Goal: Book appointment/travel/reservation

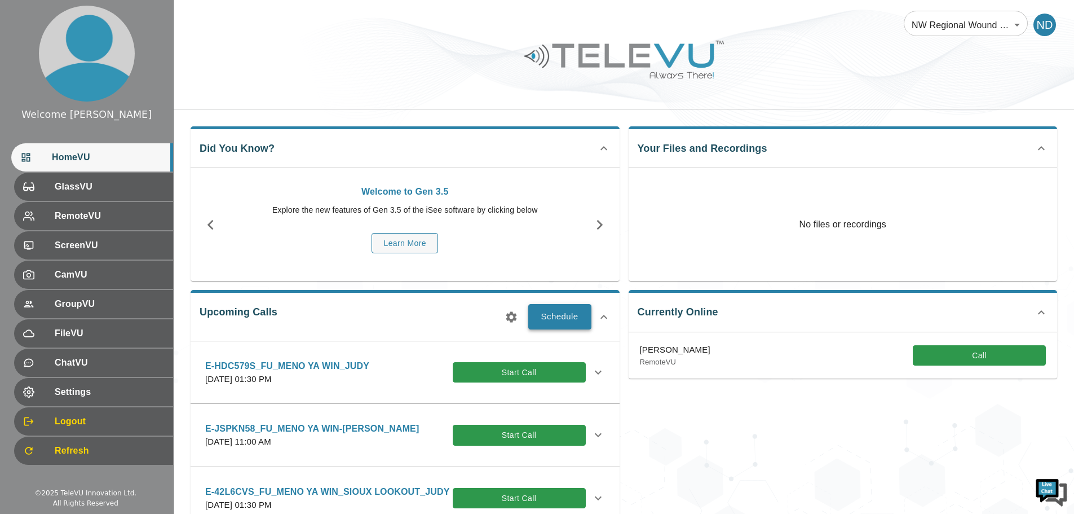
click at [560, 310] on button "Schedule" at bounding box center [559, 316] width 63 height 25
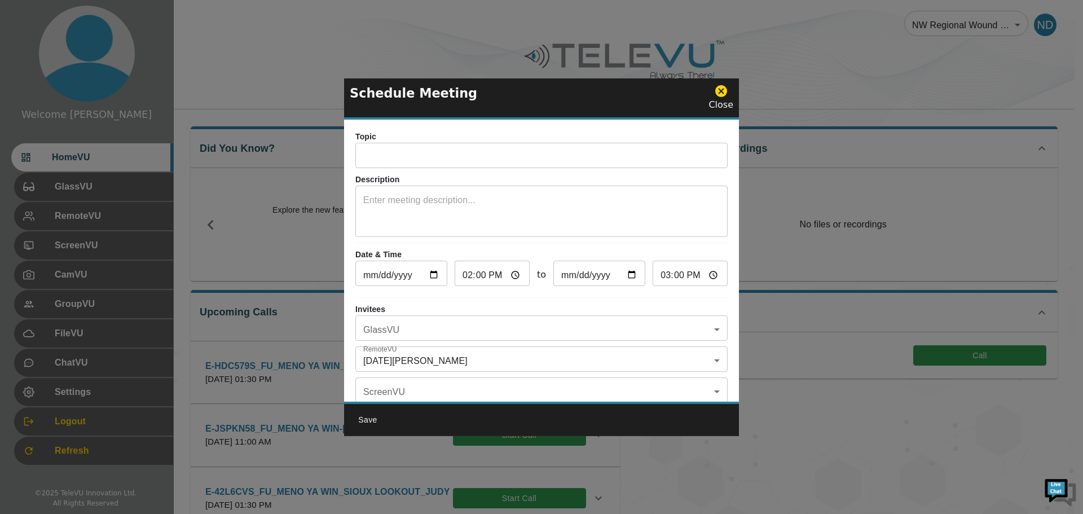
click at [421, 155] on input "text" at bounding box center [541, 157] width 372 height 23
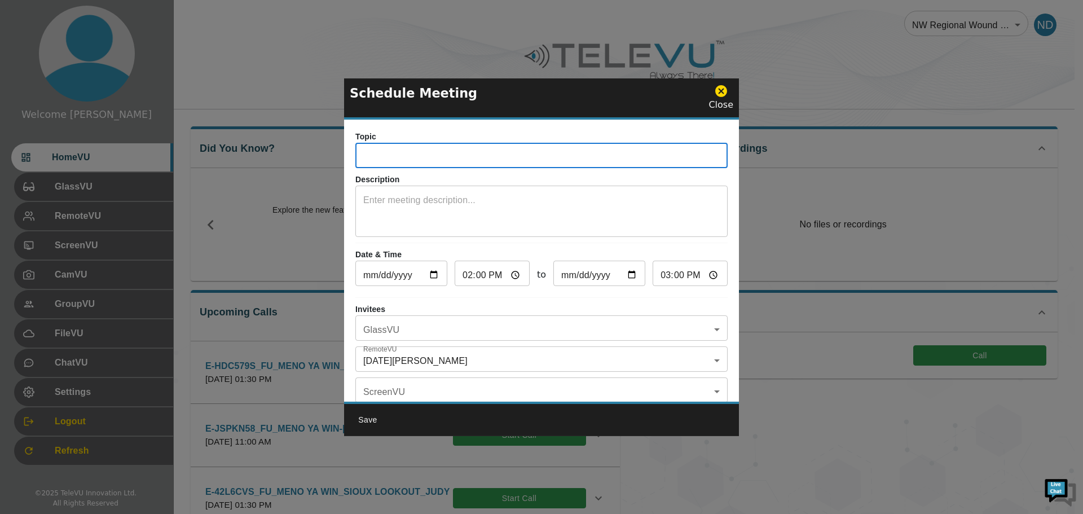
type input "e"
type input "E-B6T3GRY_FU_MENO YA WIN_JUDY"
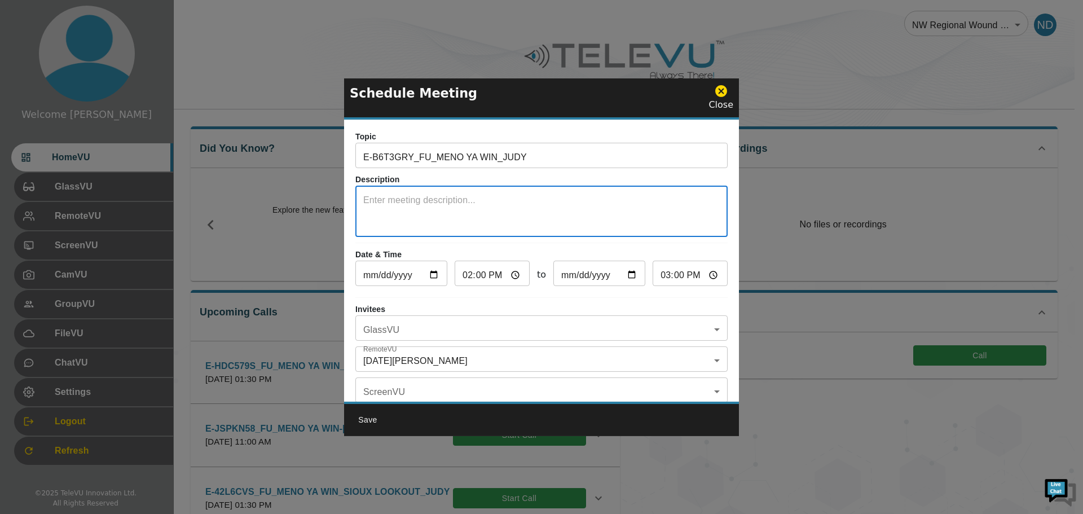
click at [399, 197] on textarea at bounding box center [541, 212] width 356 height 39
type textarea "SYSTEM 5"
click at [435, 274] on input "[DATE]" at bounding box center [401, 274] width 92 height 23
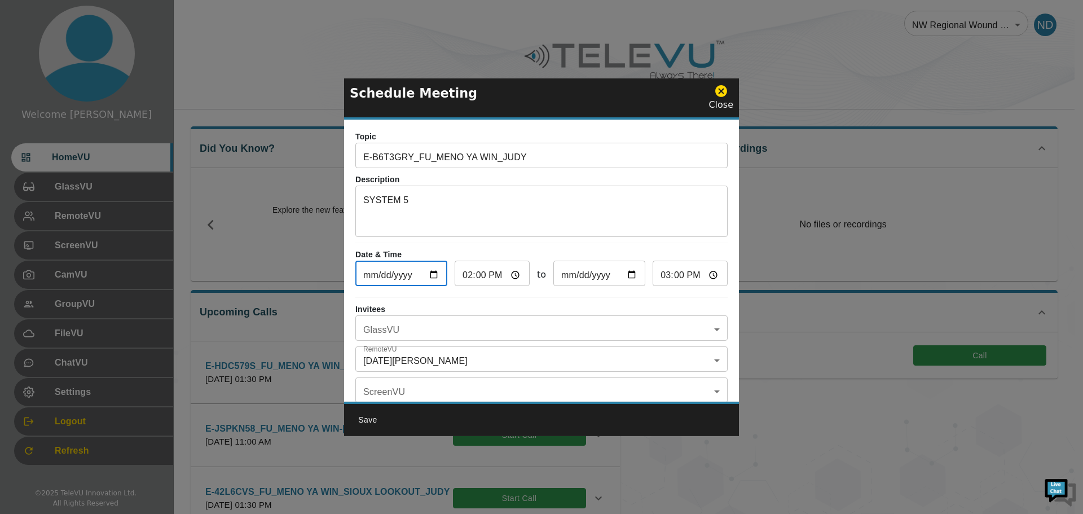
type input "[DATE]"
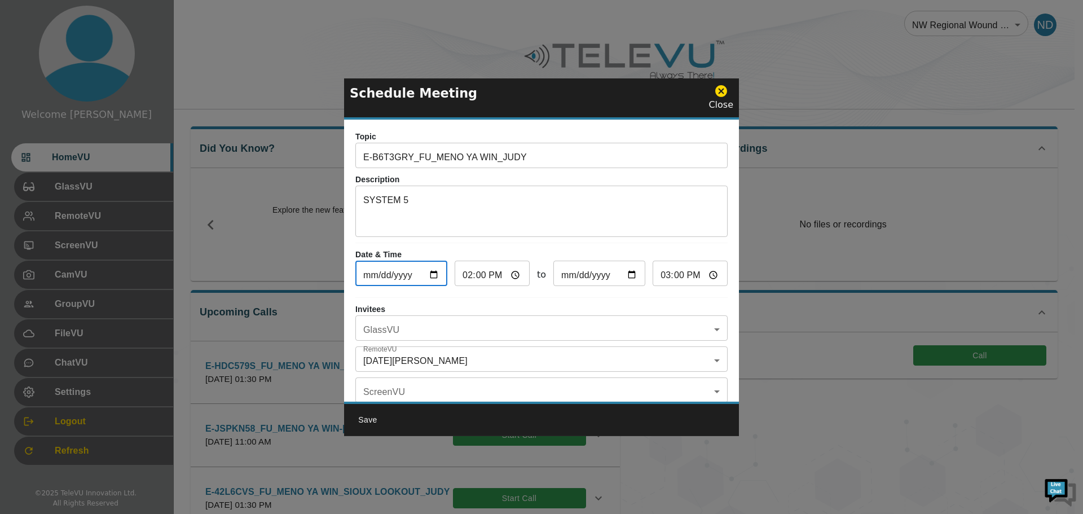
type input "[DATE]"
click at [462, 281] on input "14:00" at bounding box center [492, 274] width 75 height 23
type input "13:00"
type input "14:00"
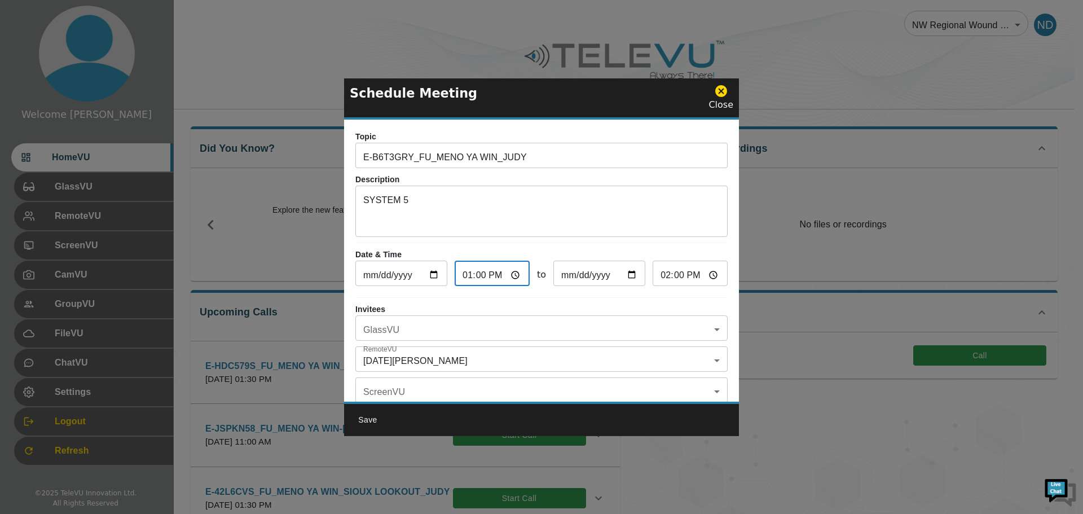
type input "22:00"
type input "23:00"
type input "22:03"
type input "23:03"
type input "22:30"
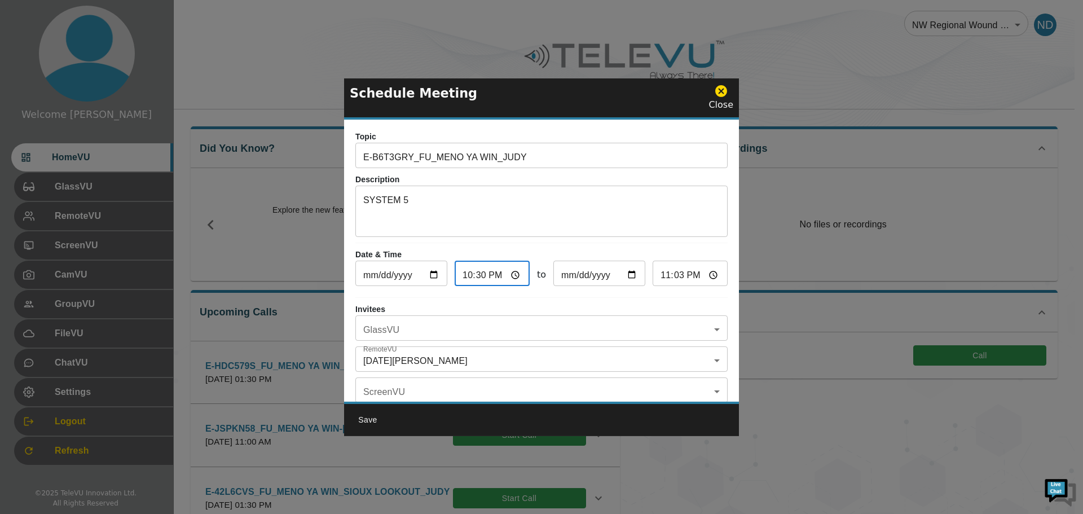
type input "23:30"
type input "10:30"
type input "11:30"
click at [698, 336] on body "Welcome [DATE] HomeVU GlassVU RemoteVU ScreenVU CamVU GroupVU FileVU ChatVU Set…" at bounding box center [541, 440] width 1083 height 880
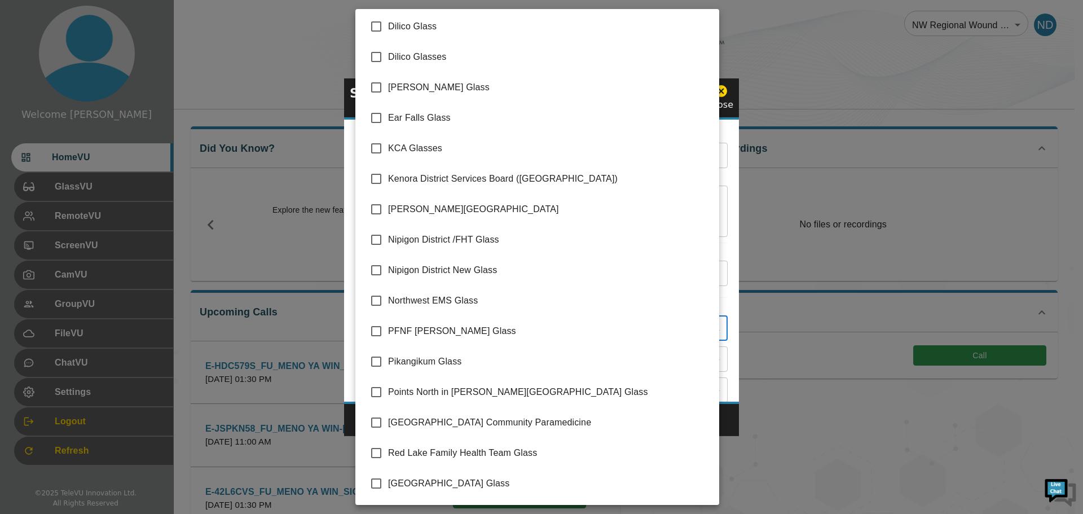
scroll to position [153, 0]
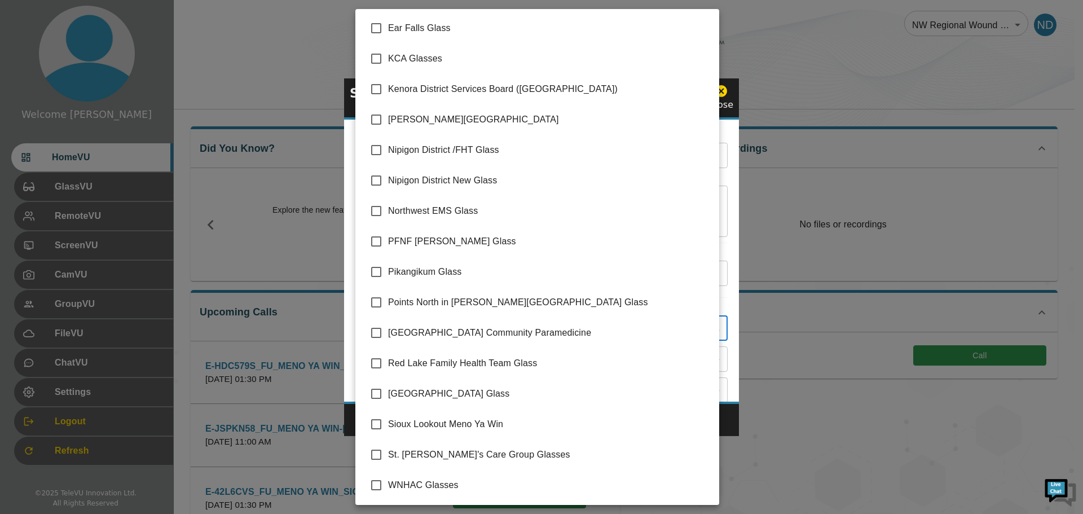
click at [491, 418] on span "Sioux Lookout Meno Ya Win" at bounding box center [549, 424] width 322 height 14
type input "Sioux Lookout Meno Ya Win"
checkbox input "true"
click at [731, 420] on div at bounding box center [541, 257] width 1083 height 514
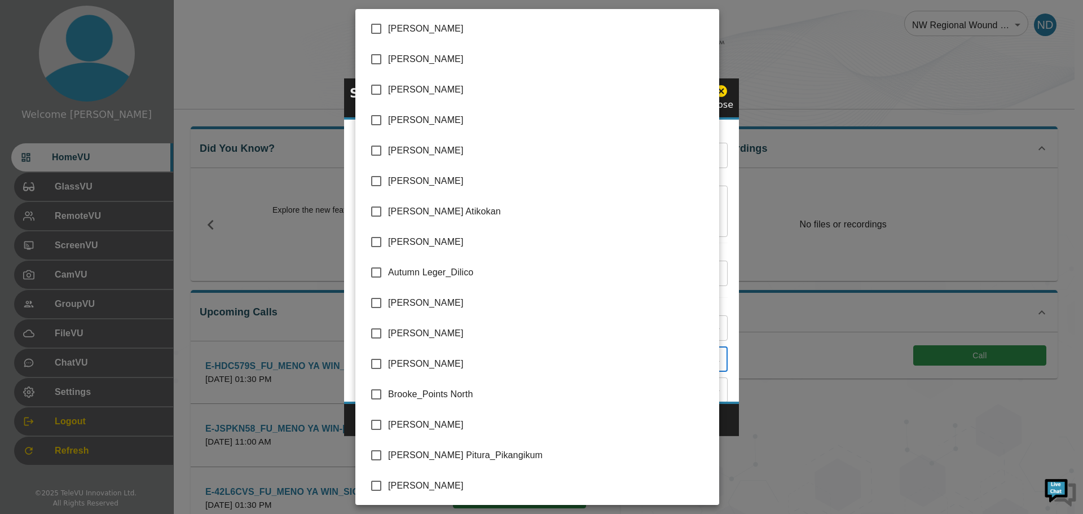
click at [708, 361] on body "Welcome [DATE] HomeVU GlassVU RemoteVU ScreenVU CamVU GroupVU FileVU ChatVU Set…" at bounding box center [541, 440] width 1083 height 880
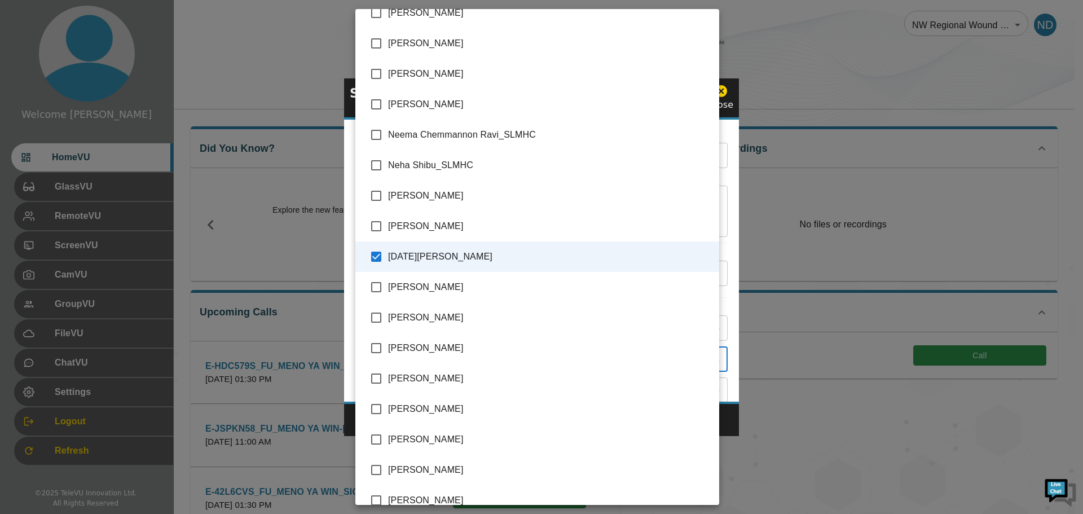
scroll to position [2122, 0]
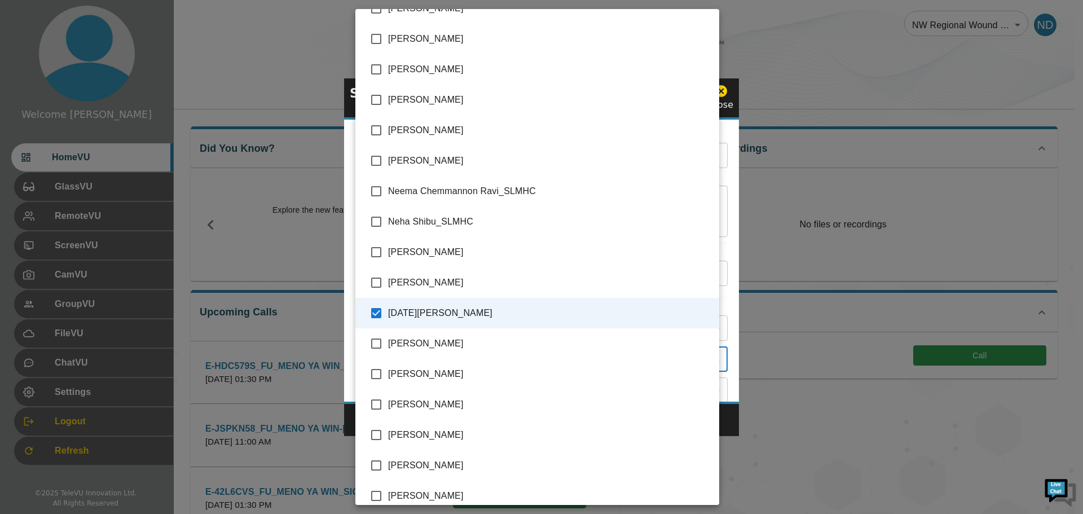
click at [376, 279] on input "checkbox" at bounding box center [376, 283] width 24 height 24
checkbox input "true"
type input "[DATE][PERSON_NAME],[PERSON_NAME]"
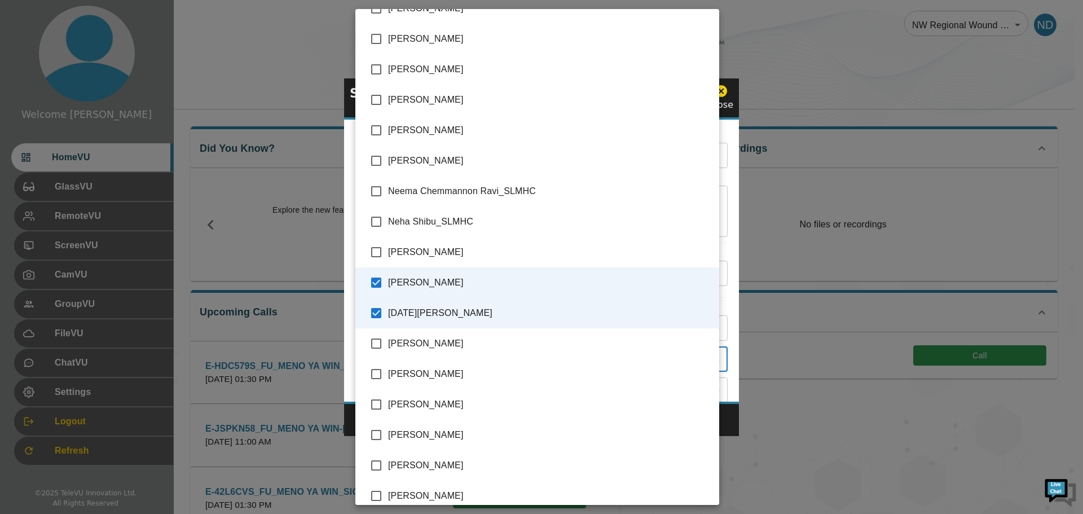
click at [377, 434] on input "checkbox" at bounding box center [376, 435] width 24 height 24
checkbox input "true"
type input "[DATE][PERSON_NAME],[PERSON_NAME],[PERSON_NAME]"
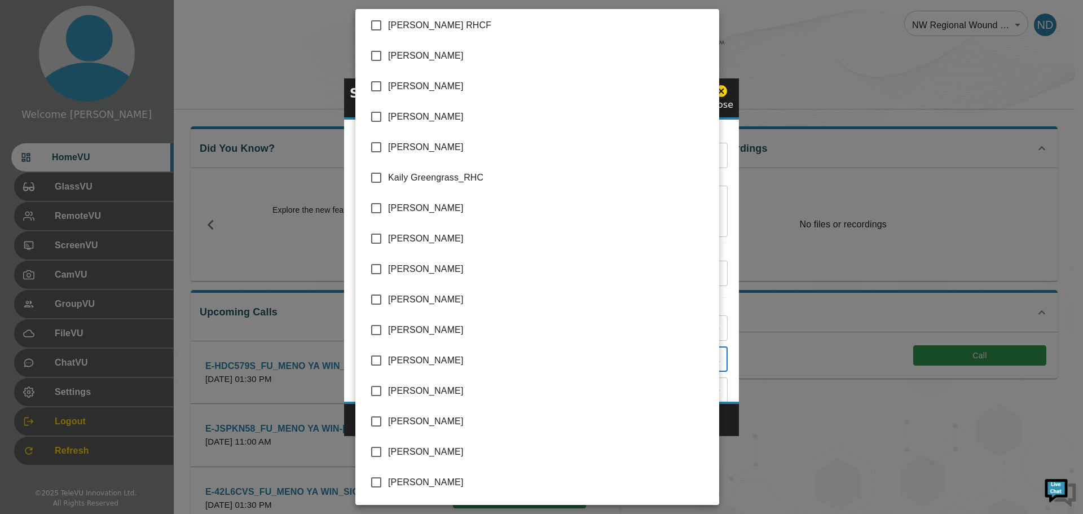
scroll to position [1388, 0]
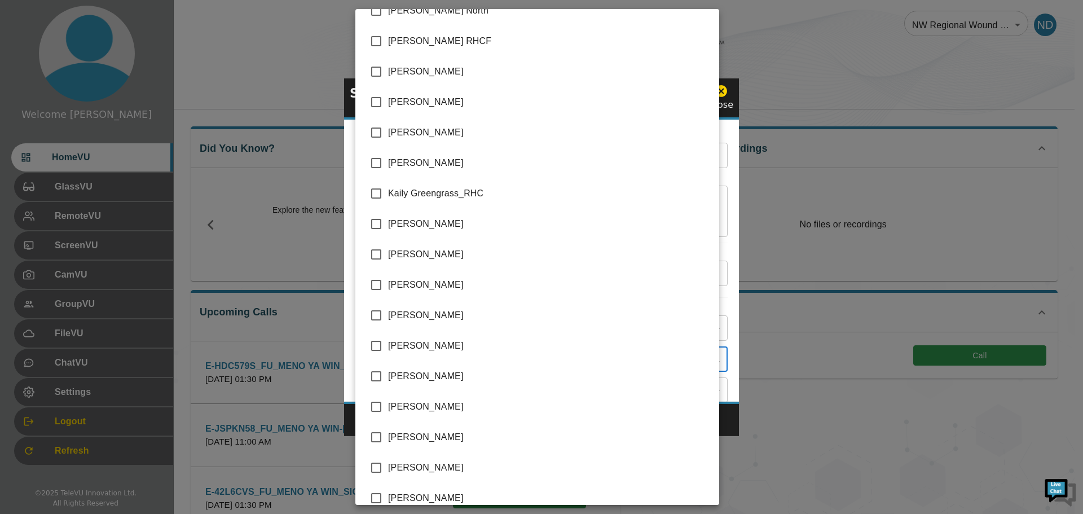
click at [373, 104] on input "checkbox" at bounding box center [376, 102] width 24 height 24
checkbox input "true"
type input "[DATE][PERSON_NAME],[PERSON_NAME],[PERSON_NAME],[PERSON_NAME]"
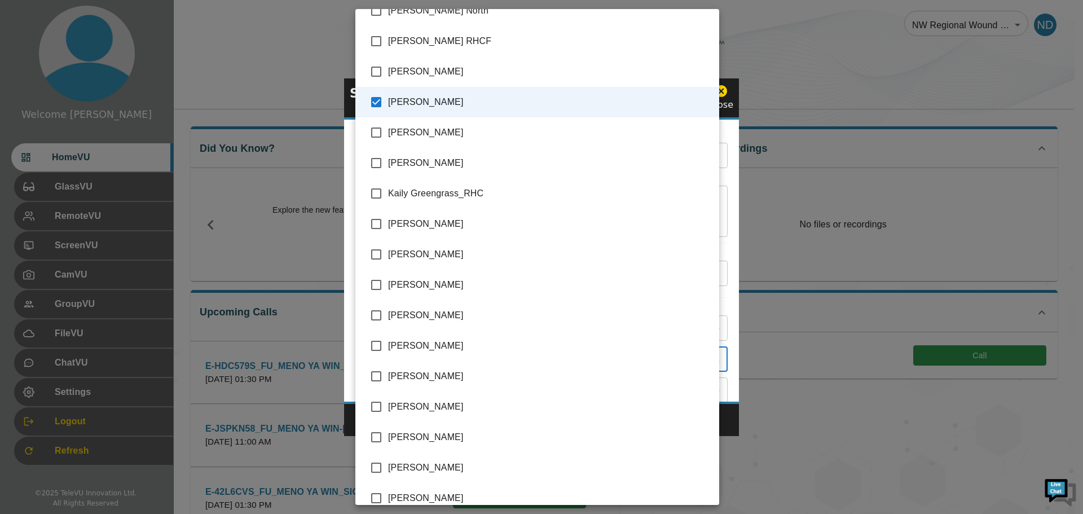
click at [735, 418] on div at bounding box center [541, 257] width 1083 height 514
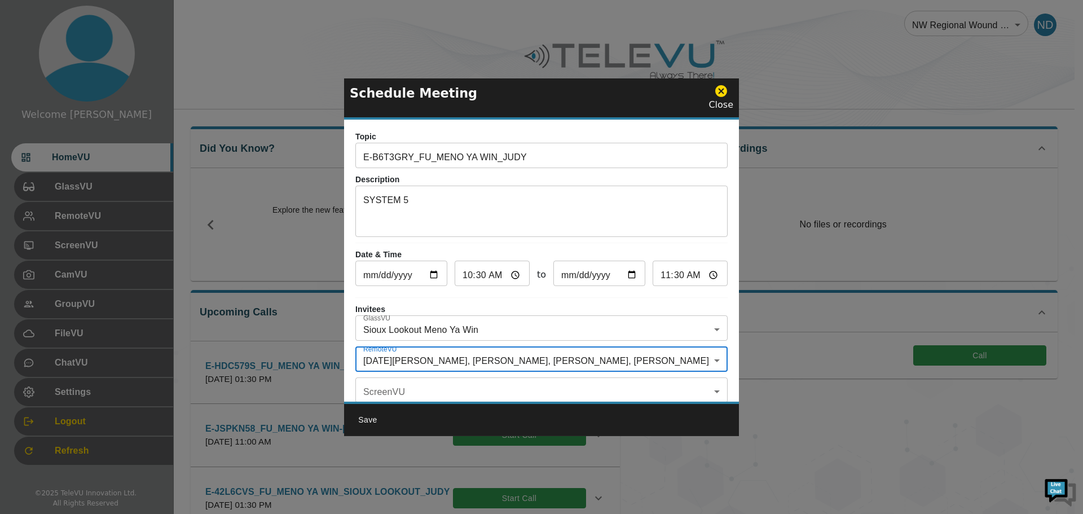
click at [360, 424] on button "Save" at bounding box center [368, 419] width 36 height 21
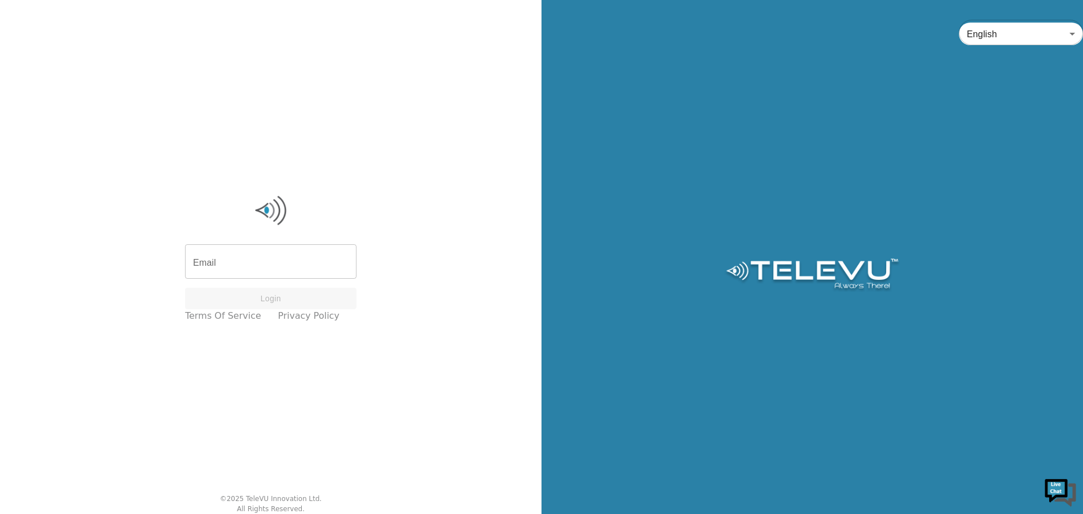
click at [320, 256] on input "Email" at bounding box center [270, 263] width 171 height 32
type input "noel.dumas@tbh.net"
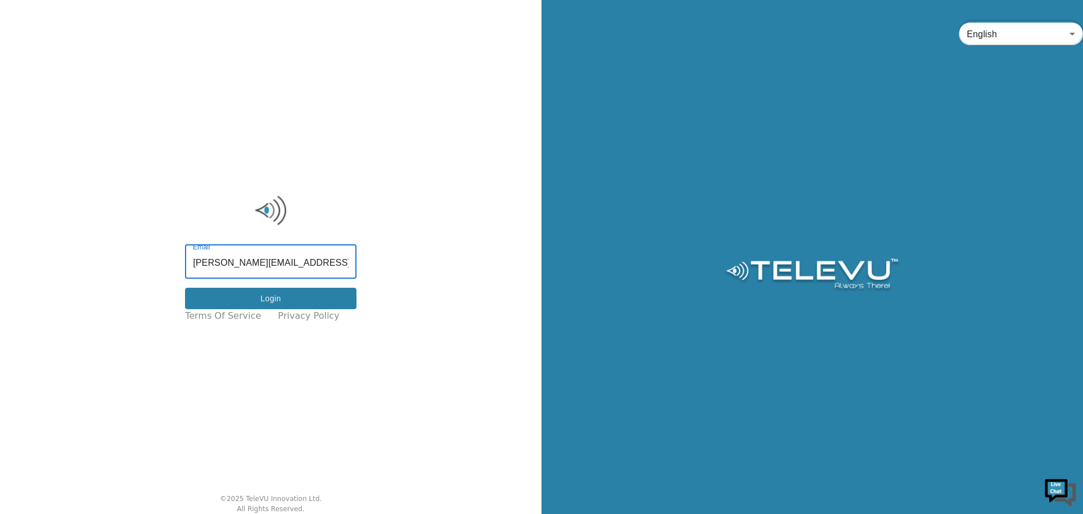
click at [307, 305] on button "Login" at bounding box center [270, 299] width 171 height 22
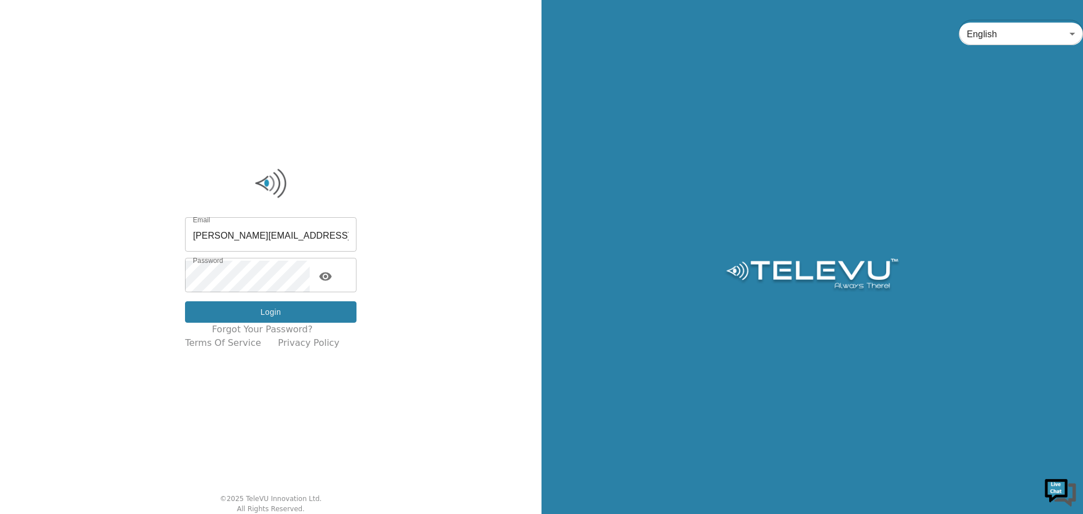
click at [275, 310] on button "Login" at bounding box center [270, 312] width 171 height 22
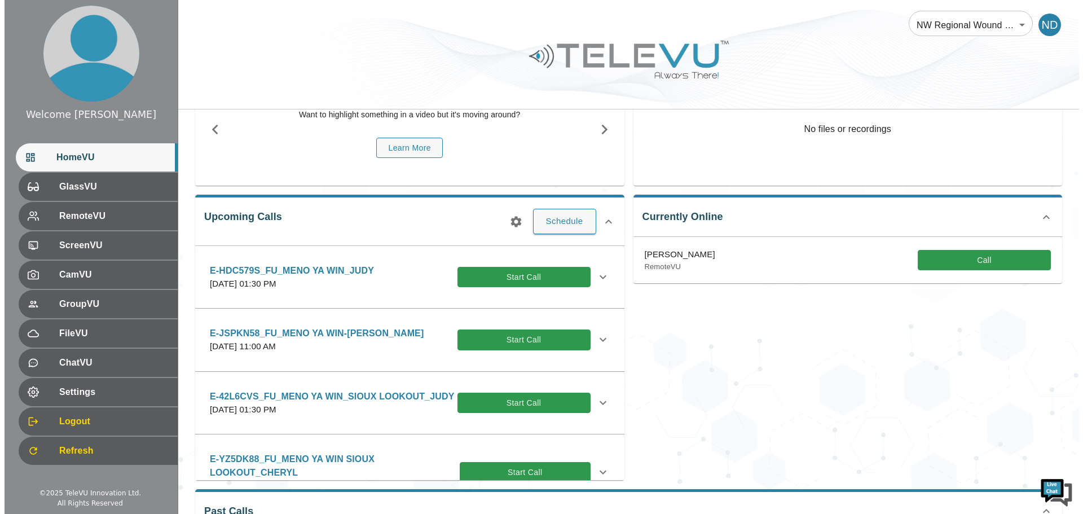
scroll to position [56, 0]
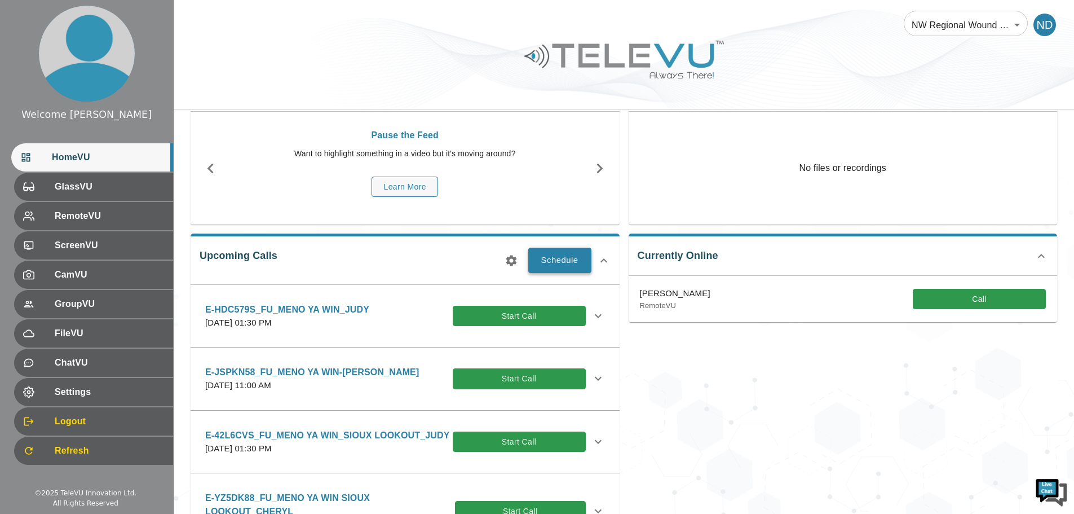
click at [572, 259] on button "Schedule" at bounding box center [559, 260] width 63 height 25
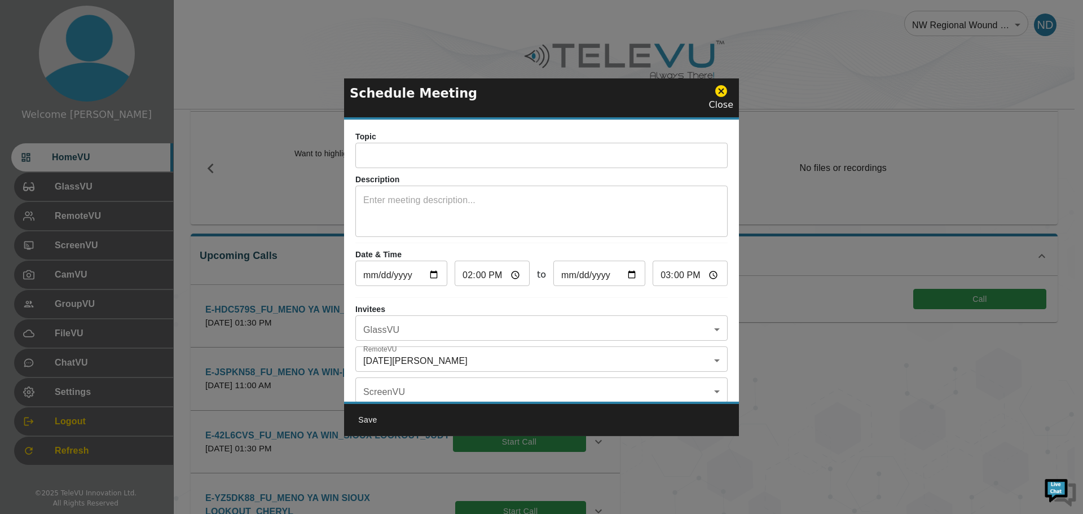
click at [420, 148] on input "text" at bounding box center [541, 157] width 372 height 23
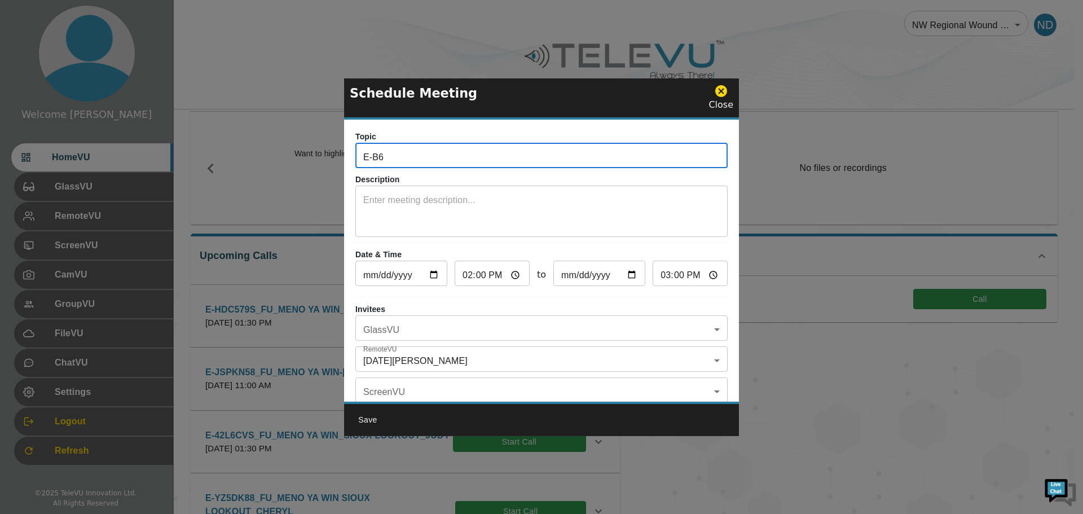
type input "E-B6T3GRY_FU_MENO YA WIN_JUDY"
click at [399, 210] on textarea at bounding box center [541, 212] width 356 height 39
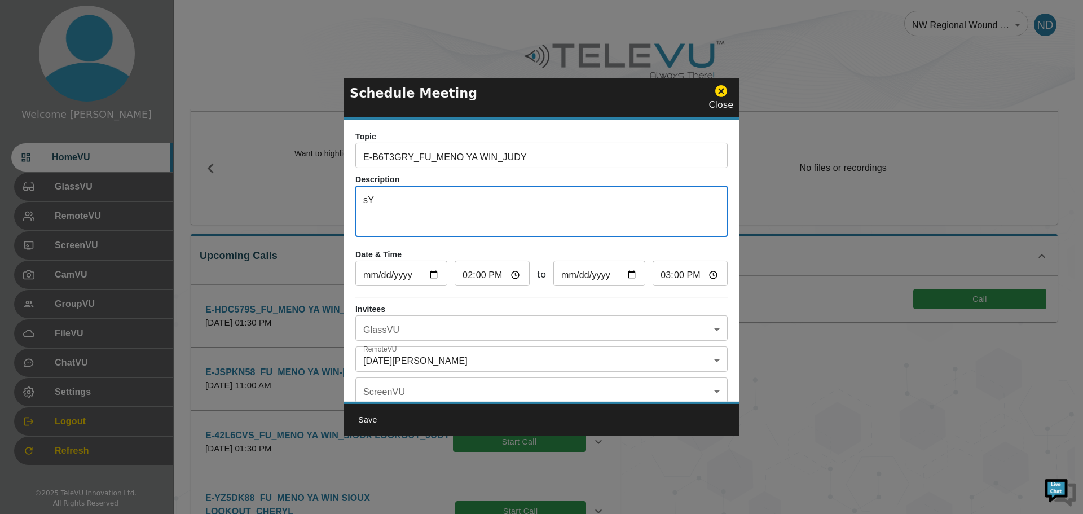
type textarea "s"
type textarea "SYSTEM 5"
click at [429, 277] on input "[DATE]" at bounding box center [401, 274] width 92 height 23
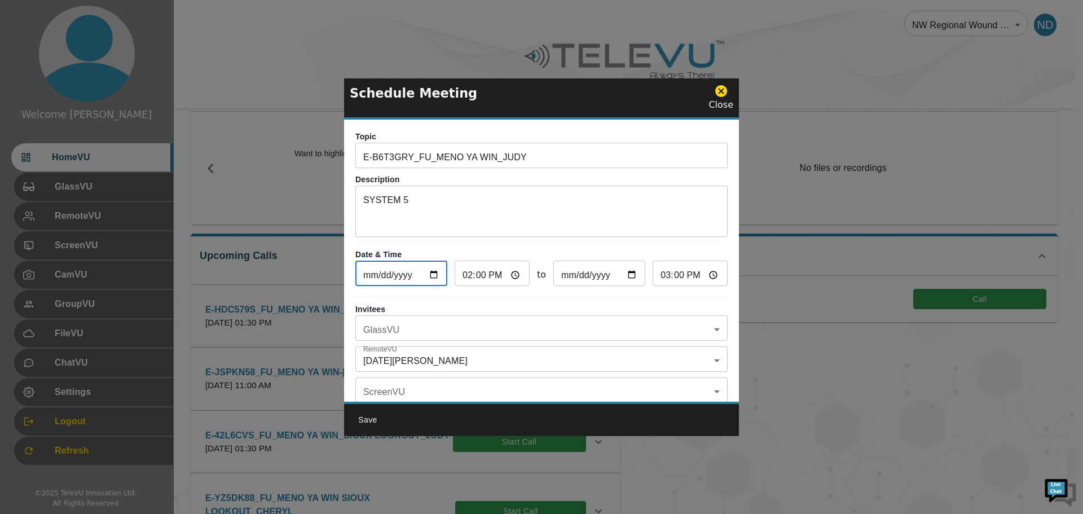
type input "[DATE]"
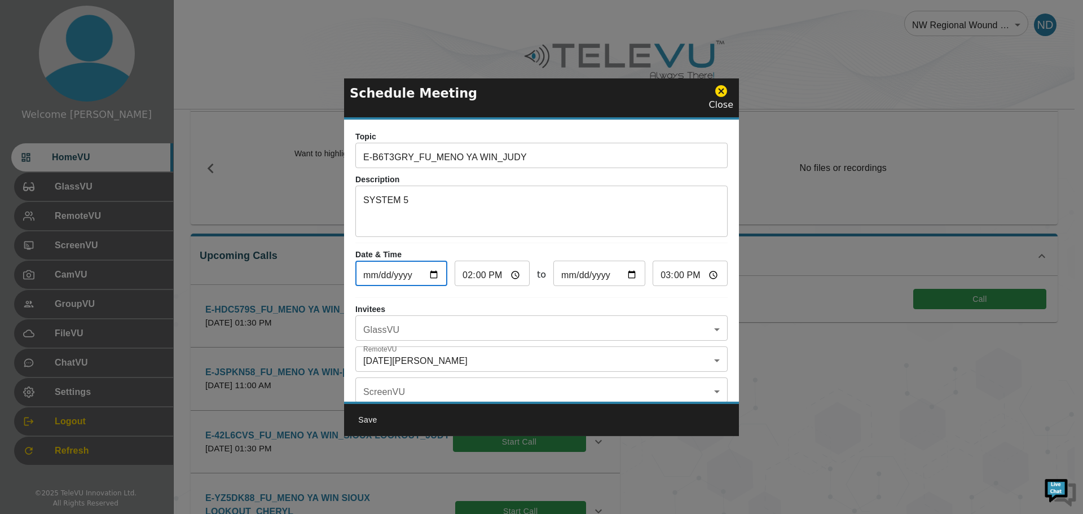
type input "[DATE]"
click at [462, 277] on input "14:00" at bounding box center [492, 274] width 75 height 23
type input "13:00"
type input "14:00"
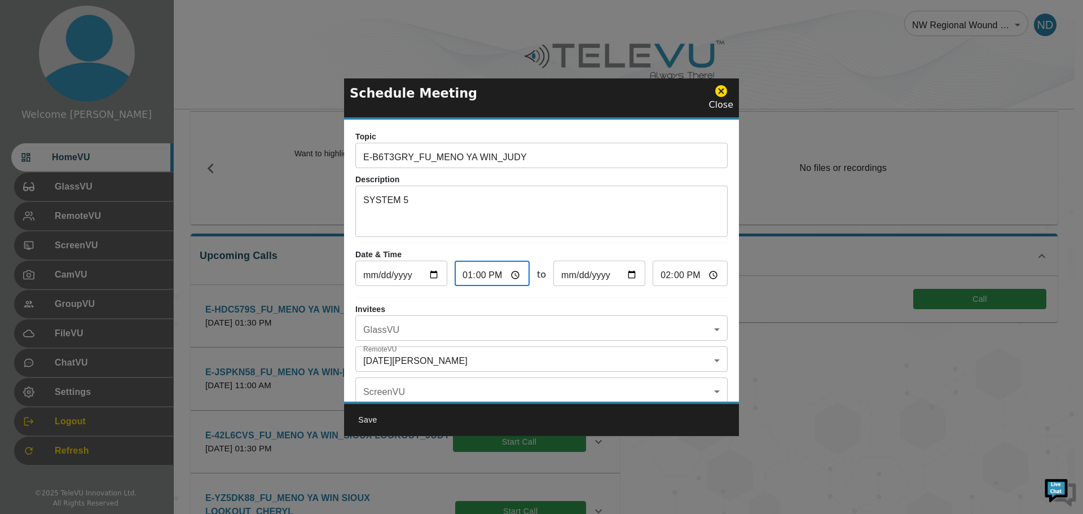
type input "22:00"
type input "23:00"
type input "22:03"
type input "23:03"
type input "22:30"
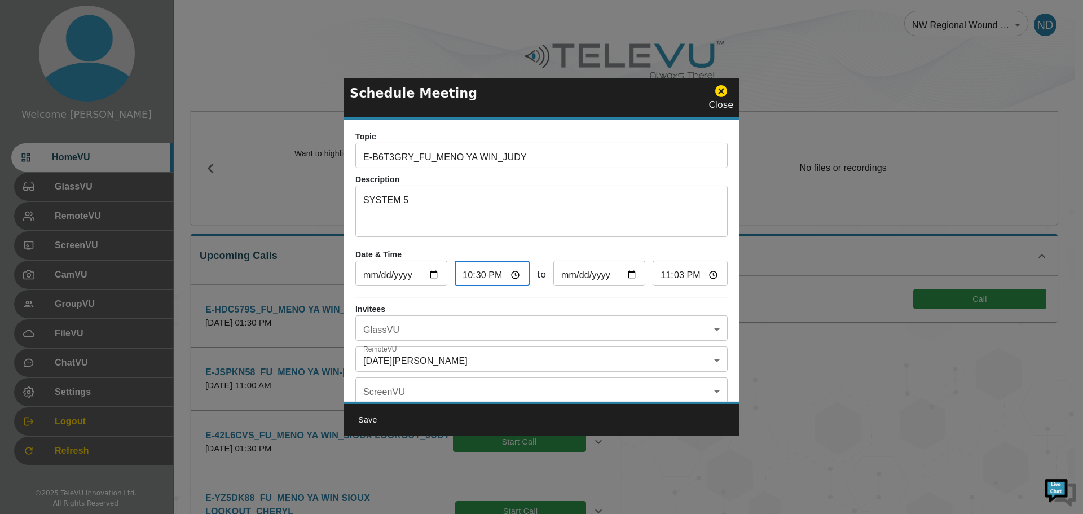
type input "23:30"
type input "10:30"
type input "11:30"
click at [702, 333] on body "Welcome Noel HomeVU GlassVU RemoteVU ScreenVU CamVU GroupVU FileVU ChatVU Setti…" at bounding box center [541, 384] width 1083 height 880
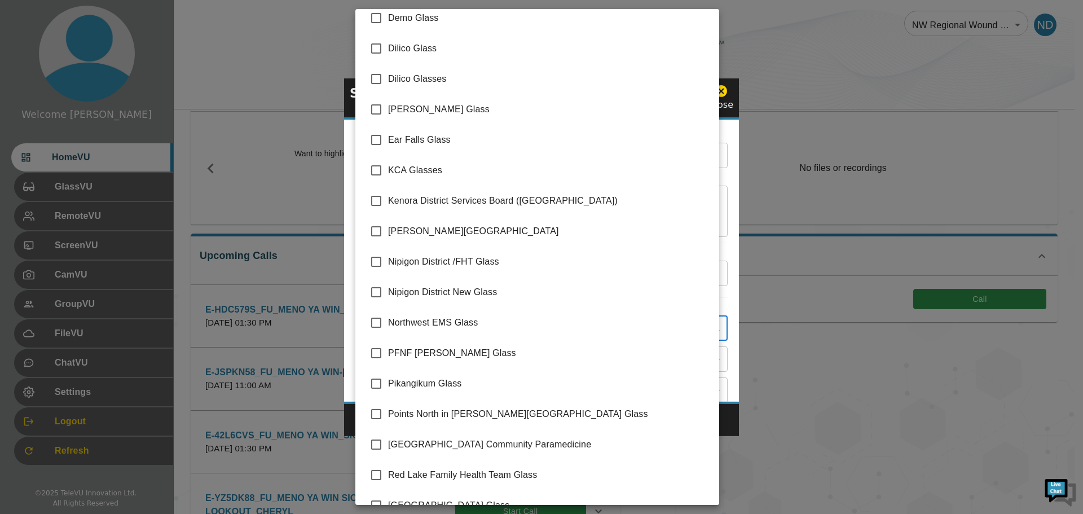
scroll to position [153, 0]
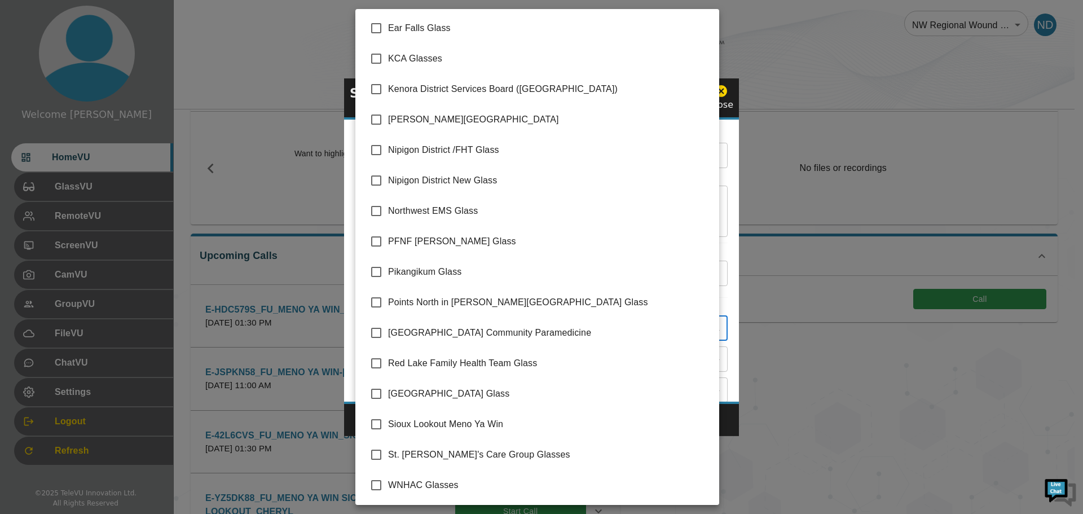
click at [377, 424] on input "checkbox" at bounding box center [376, 424] width 24 height 24
checkbox input "true"
type input "Sioux Lookout Meno Ya Win"
click at [734, 424] on div at bounding box center [541, 257] width 1083 height 514
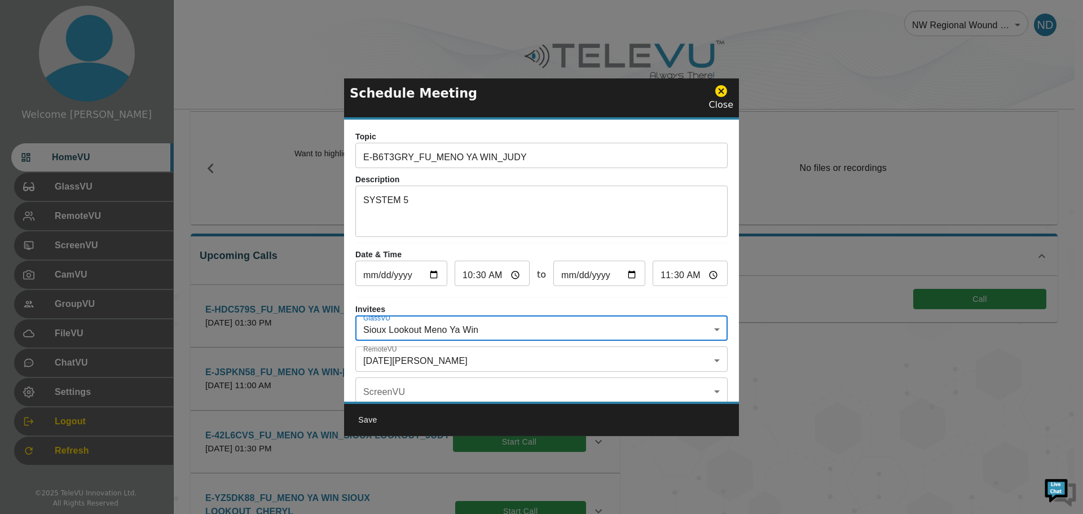
click at [712, 359] on body "Welcome Noel HomeVU GlassVU RemoteVU ScreenVU CamVU GroupVU FileVU ChatVU Setti…" at bounding box center [541, 384] width 1083 height 880
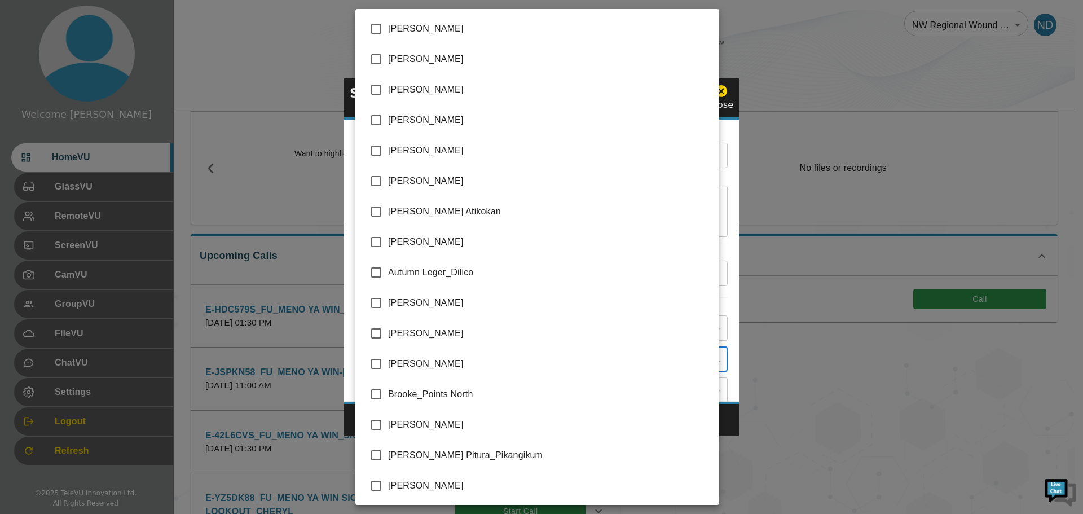
scroll to position [2178, 0]
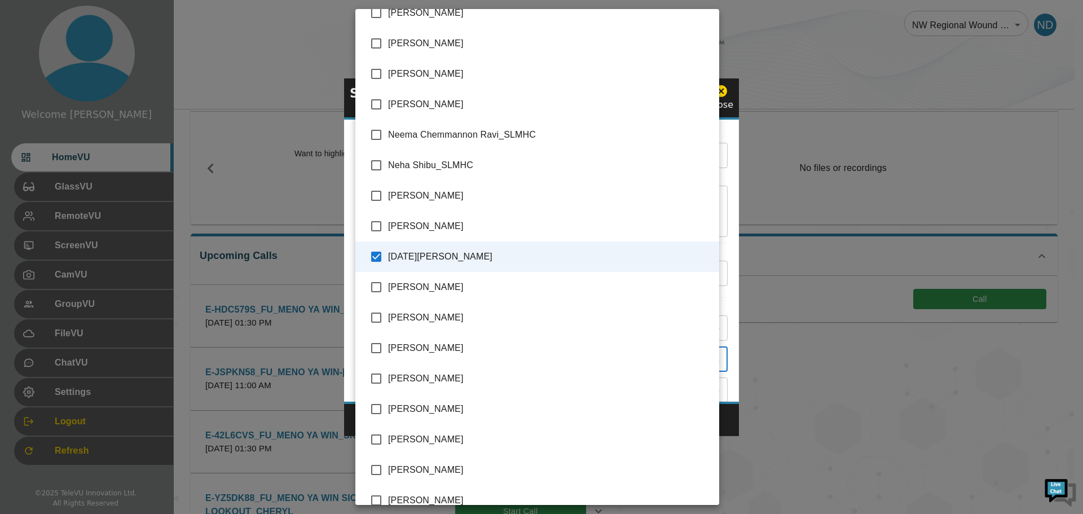
click at [381, 376] on input "checkbox" at bounding box center [376, 379] width 24 height 24
checkbox input "true"
type input "Noel Dumas_SJCG,Raechel Alexander_SJCG"
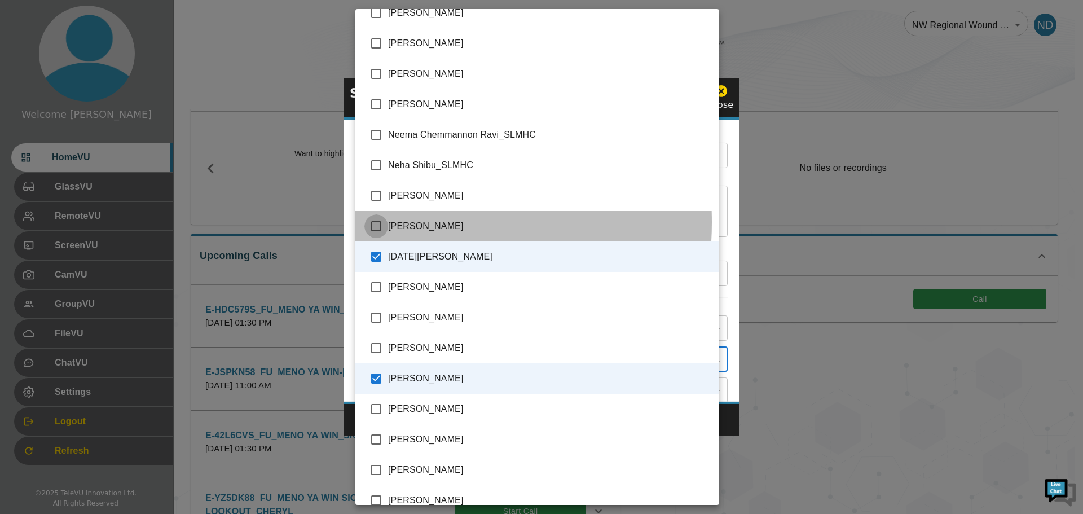
click at [378, 222] on input "checkbox" at bounding box center [376, 226] width 24 height 24
checkbox input "true"
type input "Noel Dumas_SJCG,Raechel Alexander_SJCG,Nissy Simon_SMHC"
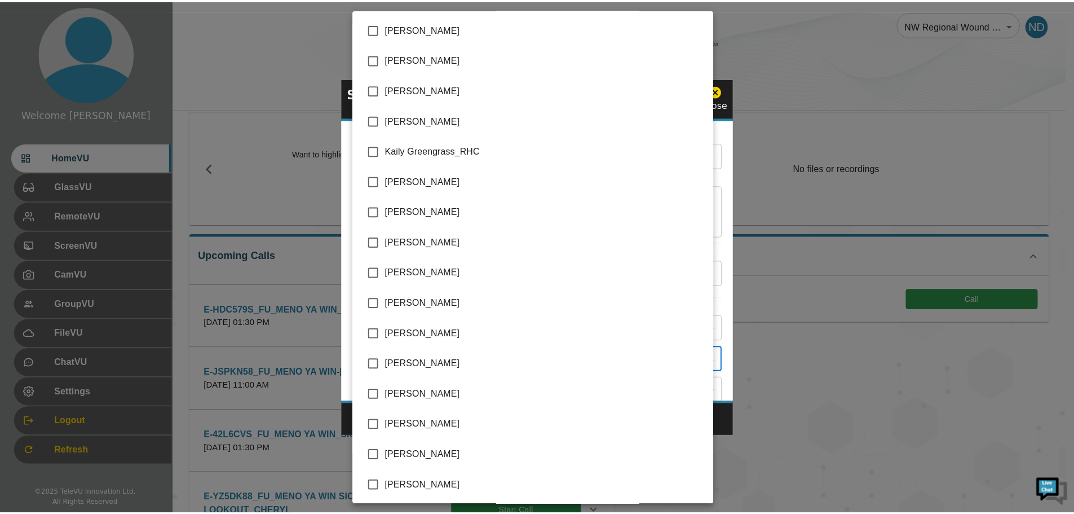
scroll to position [1332, 0]
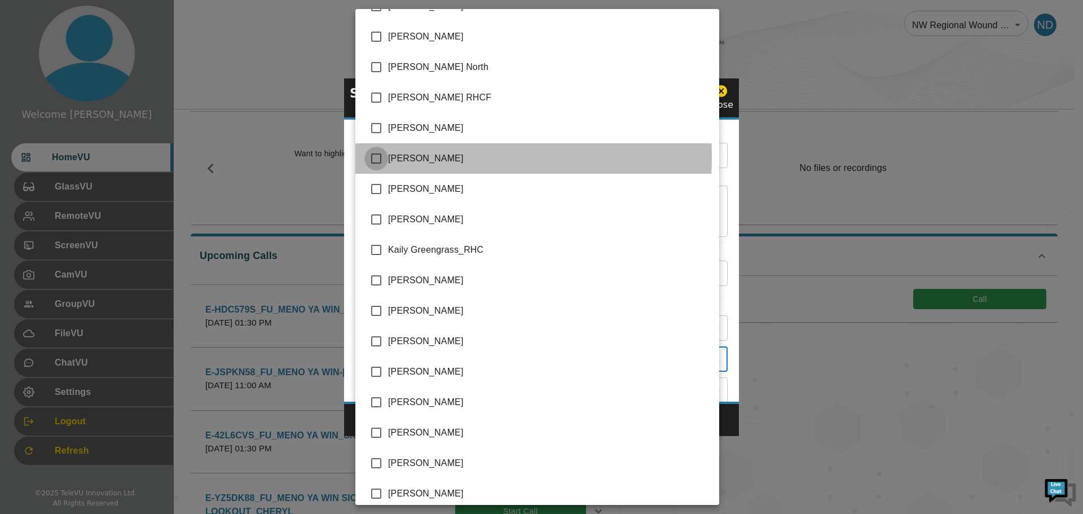
click at [378, 157] on input "checkbox" at bounding box center [376, 159] width 24 height 24
checkbox input "true"
type input "Noel Dumas_SJCG,Raechel Alexander_SJCG,Nissy Simon_SMHC,Judy Vondrasek_SJCG"
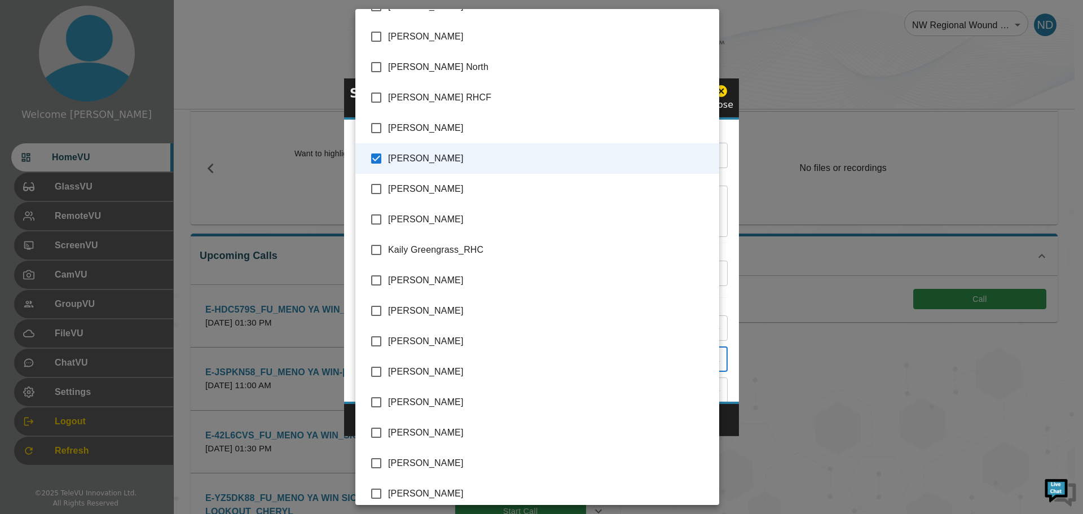
click at [730, 417] on div at bounding box center [541, 257] width 1083 height 514
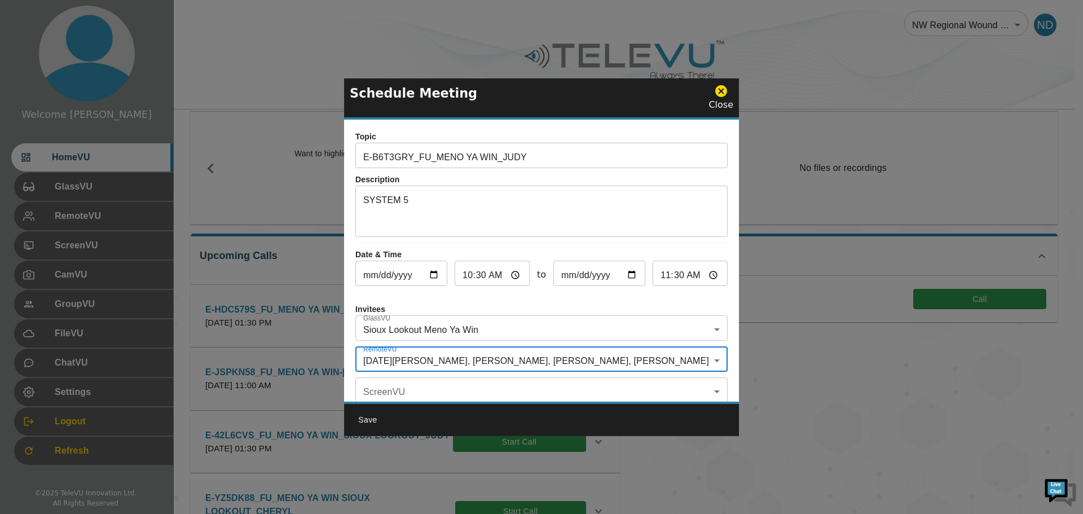
click at [369, 420] on button "Save" at bounding box center [368, 419] width 36 height 21
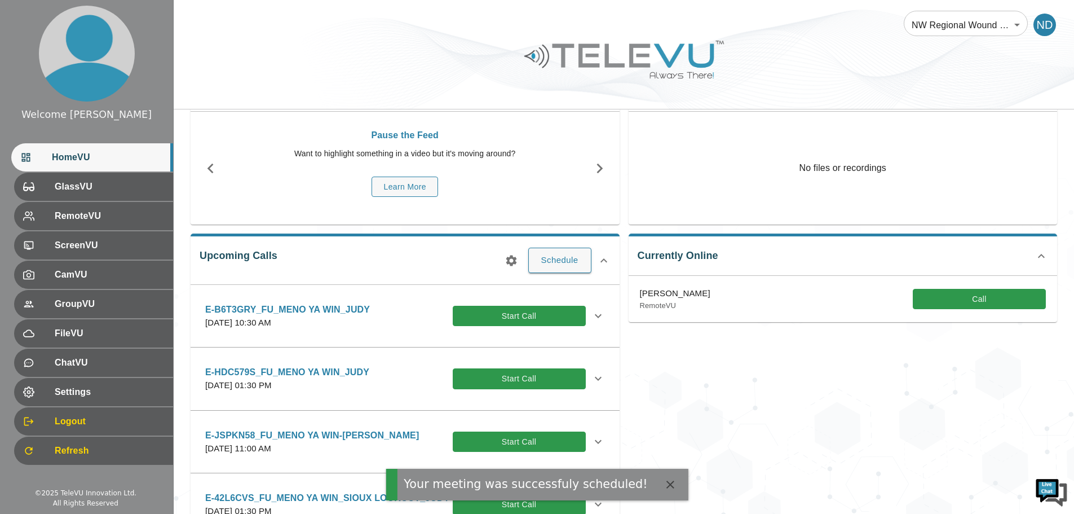
click at [592, 311] on icon at bounding box center [599, 316] width 14 height 14
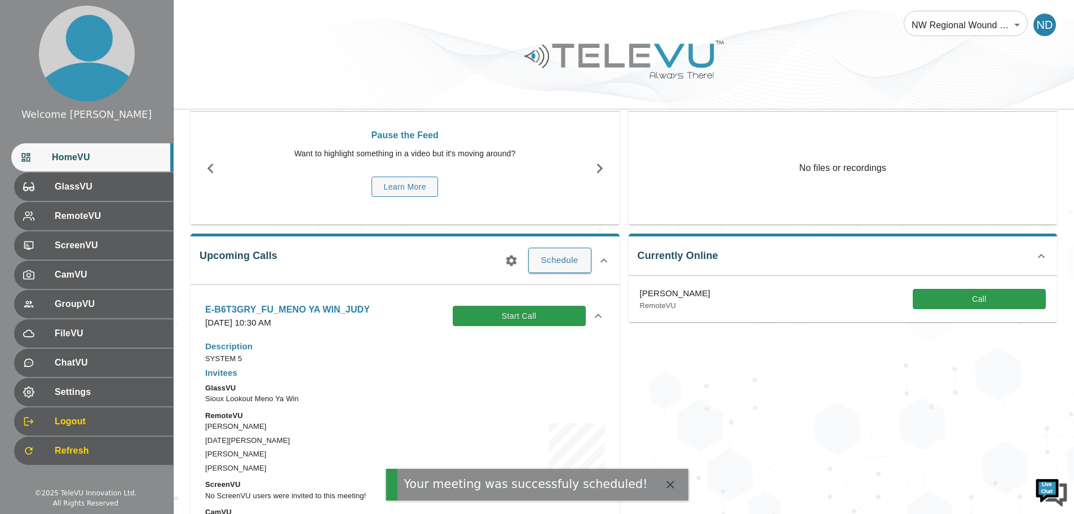
scroll to position [226, 0]
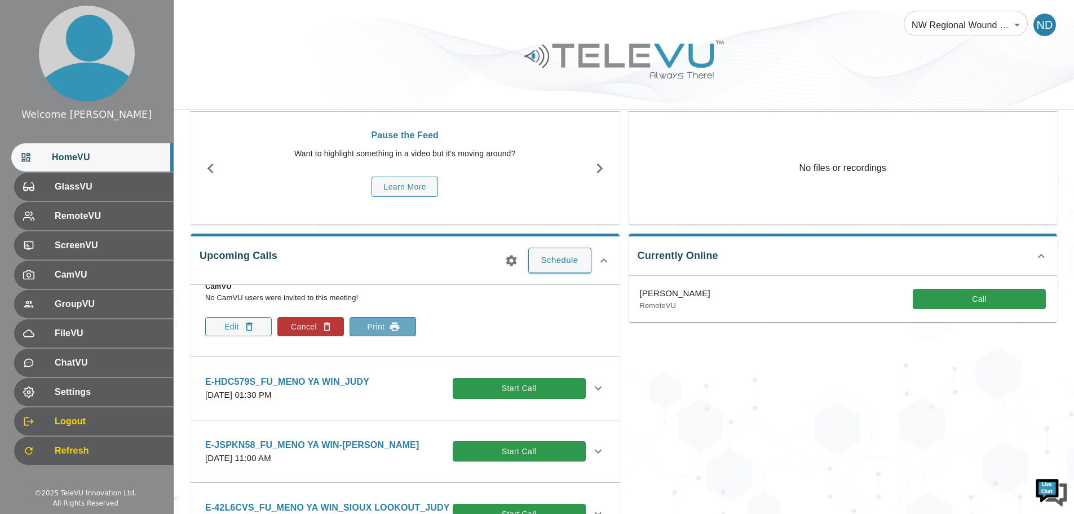
click at [377, 327] on button "Print" at bounding box center [383, 326] width 67 height 19
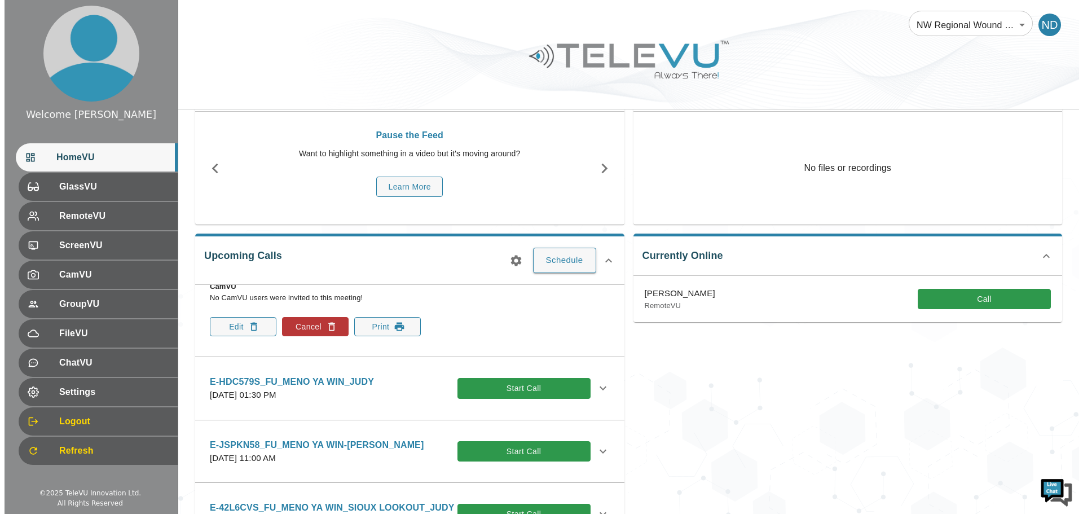
scroll to position [0, 0]
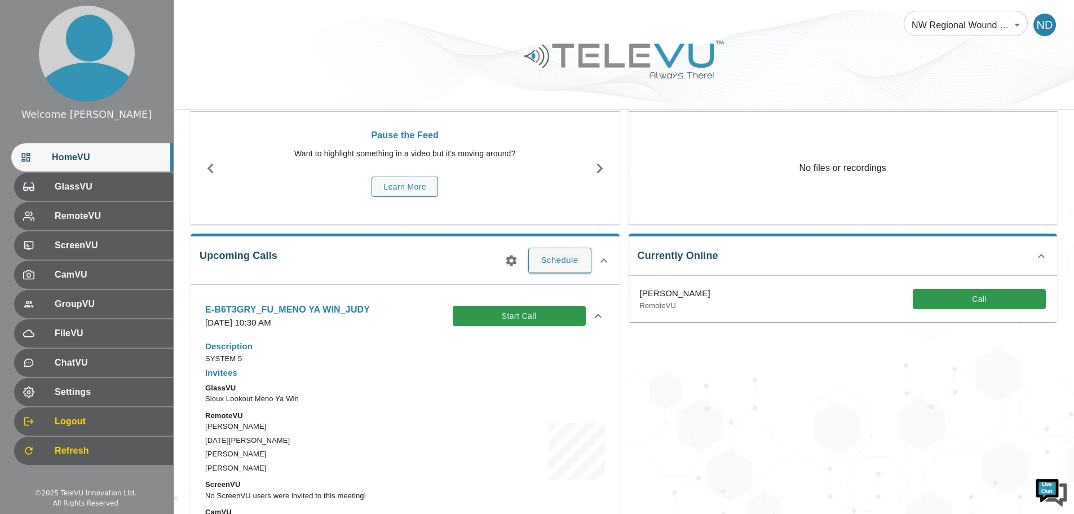
click at [593, 314] on icon at bounding box center [599, 316] width 14 height 14
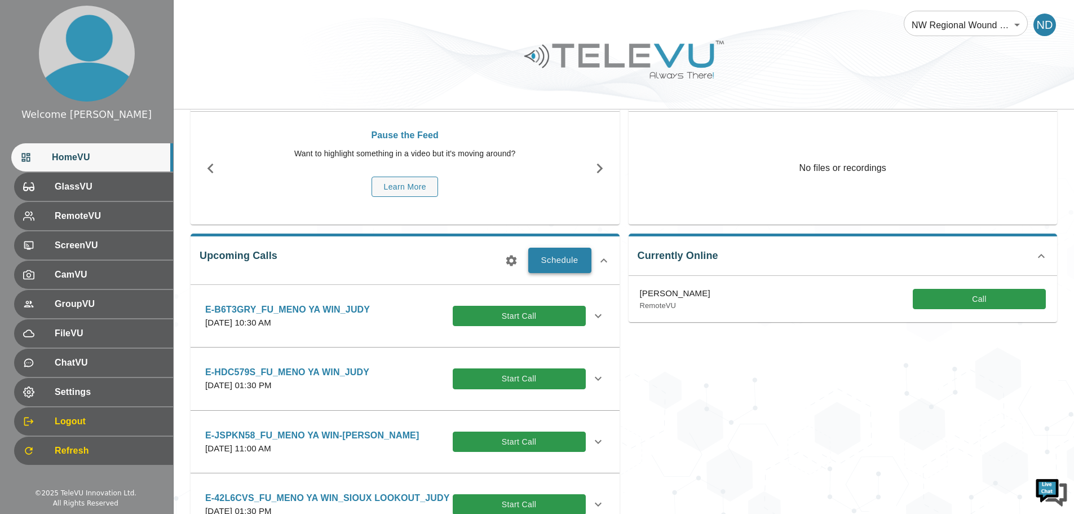
click at [580, 258] on button "Schedule" at bounding box center [559, 260] width 63 height 25
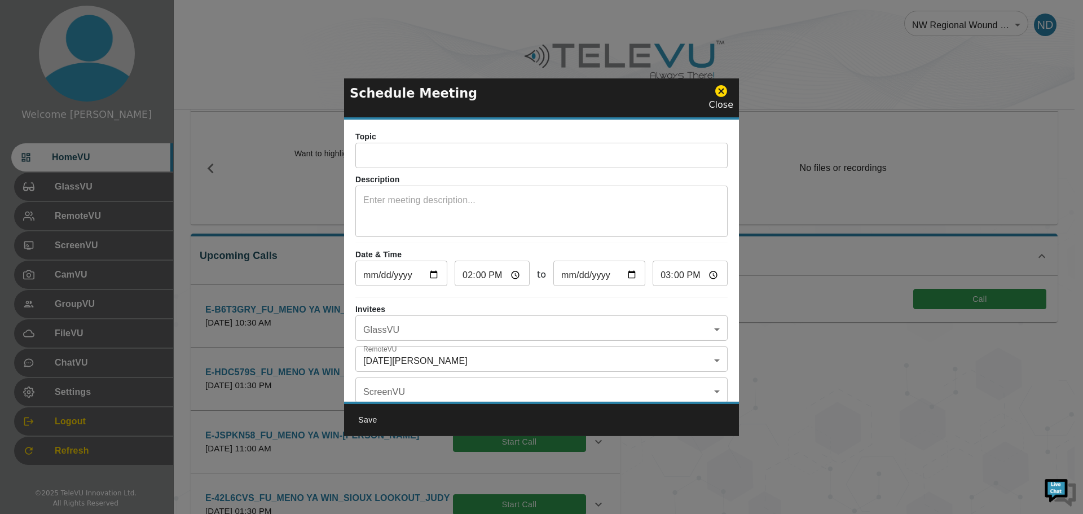
click at [397, 148] on input "text" at bounding box center [541, 157] width 372 height 23
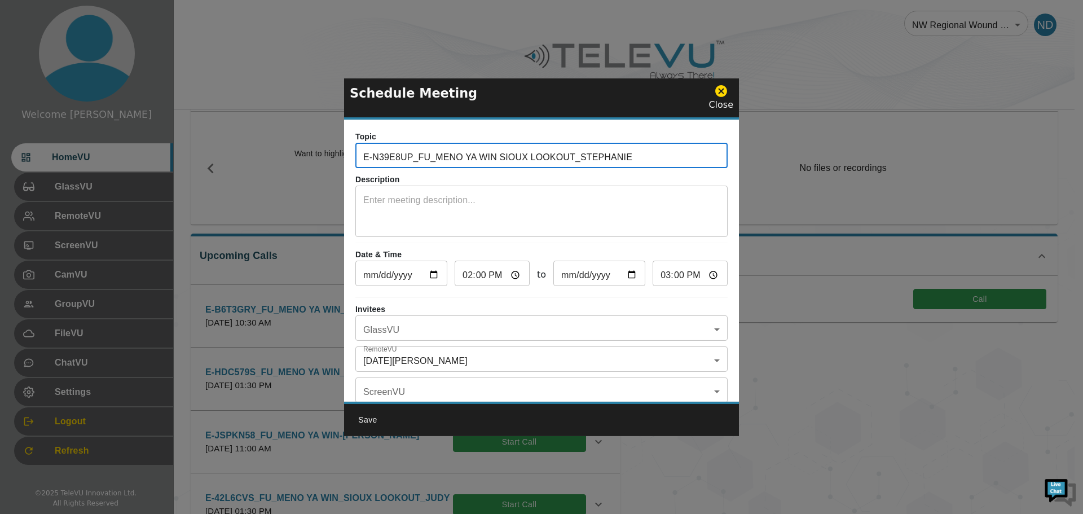
drag, startPoint x: 662, startPoint y: 158, endPoint x: 579, endPoint y: 154, distance: 83.6
click at [579, 154] on input "E-N39E8UP_FU_MENO YA WIN SIOUX LOOKOUT_STEPHANIE" at bounding box center [541, 157] width 372 height 23
type input "E-N39E8UP_FU_MENO YA WIN SIOUX LOOKOUT_JUDY"
click at [486, 214] on textarea at bounding box center [541, 212] width 356 height 39
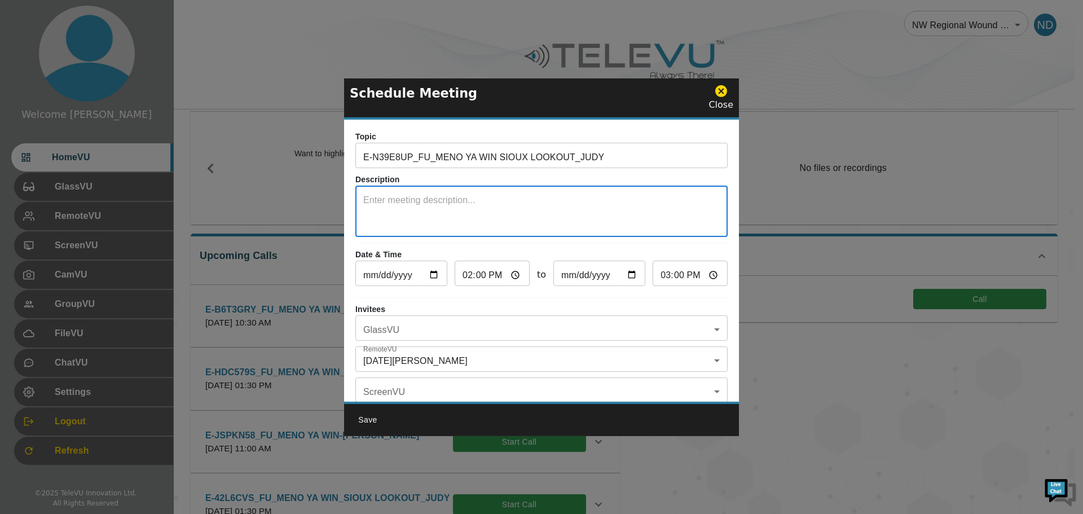
type textarea "s"
type textarea "SYSTEM 5"
click at [435, 270] on input "[DATE]" at bounding box center [401, 274] width 92 height 23
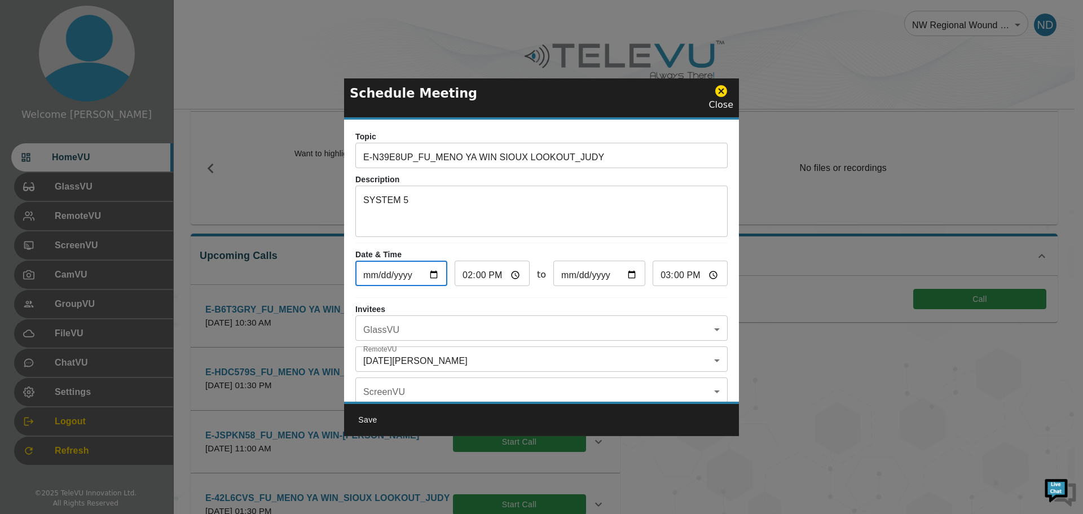
type input "[DATE]"
type input "2025-09-18"
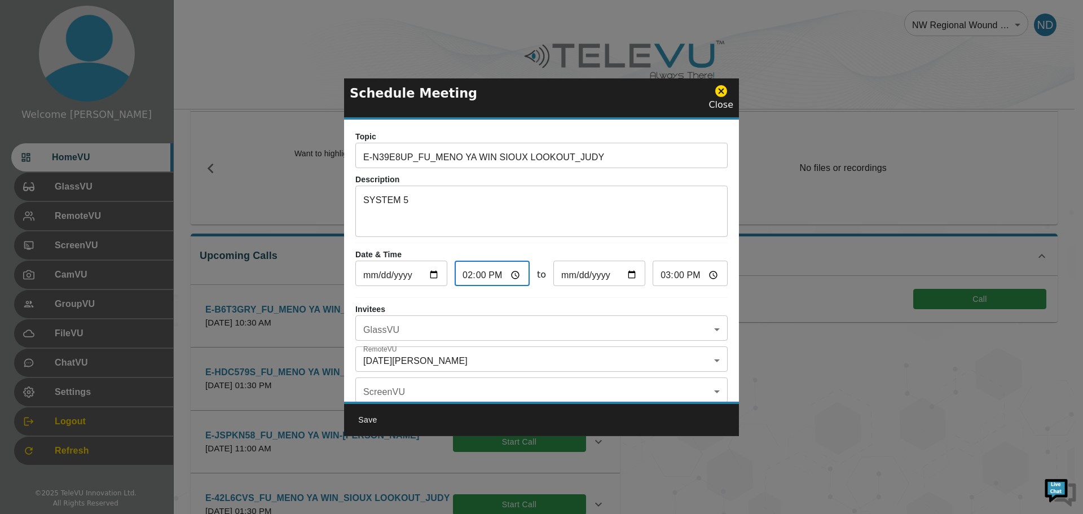
click at [461, 279] on input "14:00" at bounding box center [492, 274] width 75 height 23
type input "13:00"
type input "14:00"
type input "23:00"
type input "00:00"
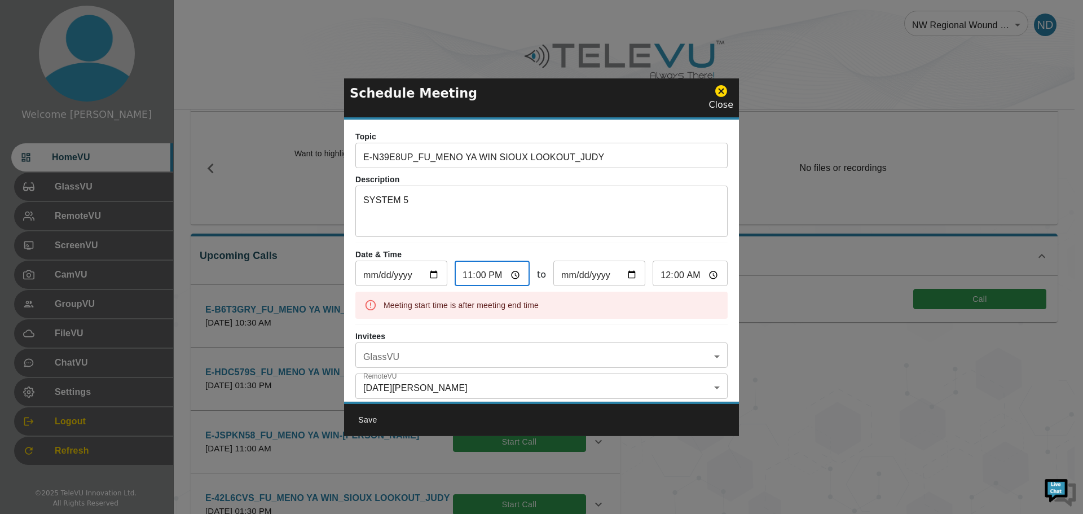
type input "11:00"
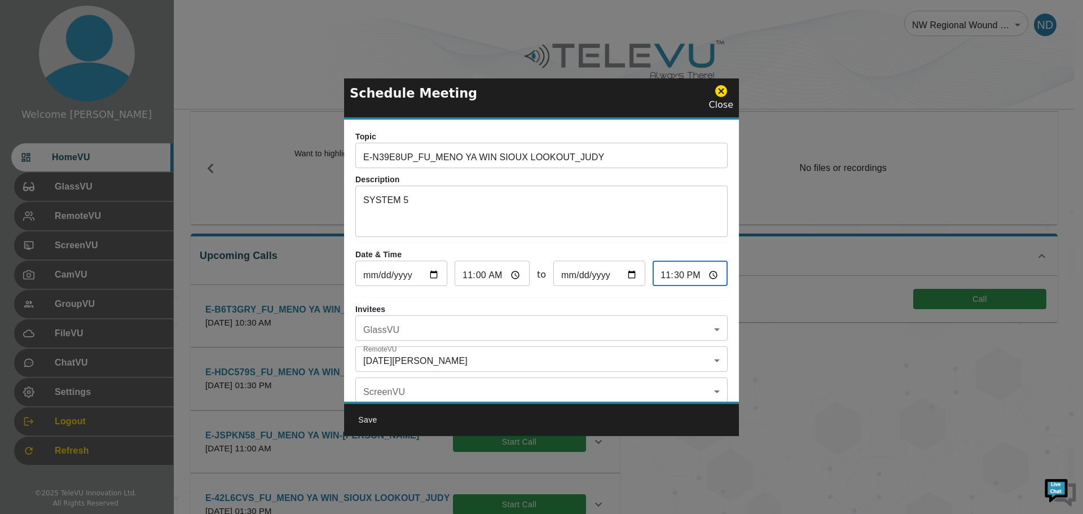
click at [682, 277] on input "23:30" at bounding box center [690, 274] width 75 height 23
type input "11:30"
click at [444, 333] on body "Welcome Noel HomeVU GlassVU RemoteVU ScreenVU CamVU GroupVU FileVU ChatVU Setti…" at bounding box center [541, 384] width 1083 height 880
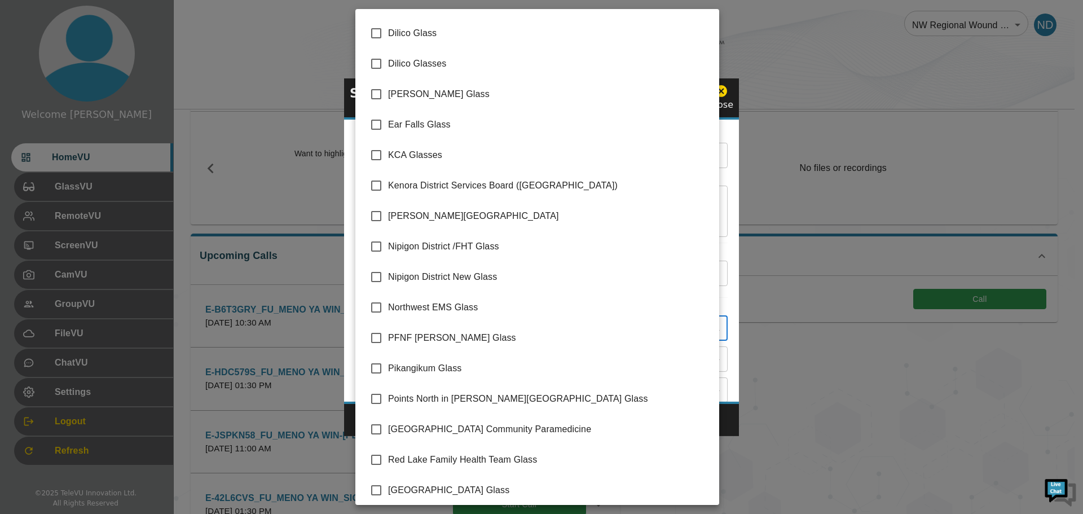
scroll to position [113, 0]
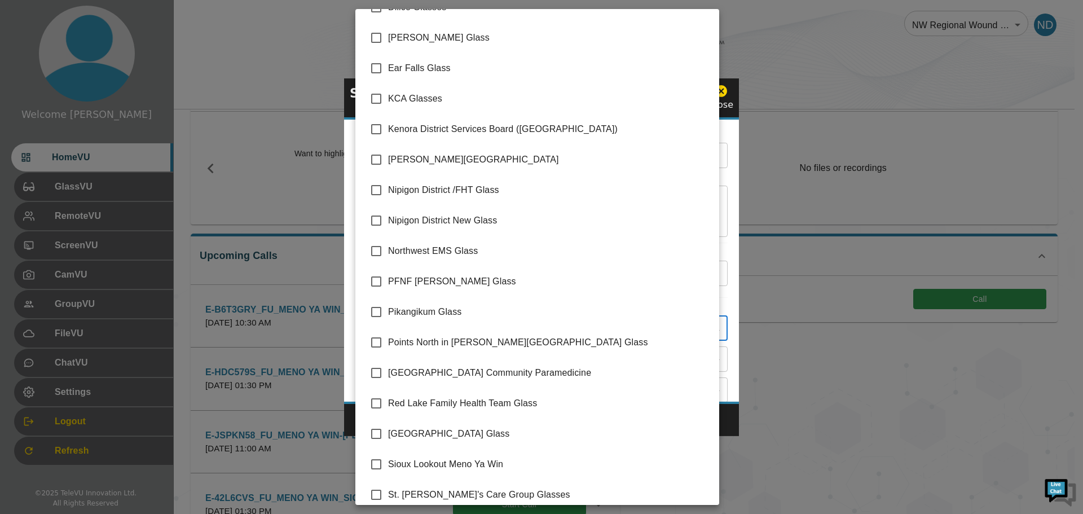
click at [374, 462] on input "checkbox" at bounding box center [376, 464] width 24 height 24
checkbox input "true"
type input "Sioux Lookout Meno Ya Win"
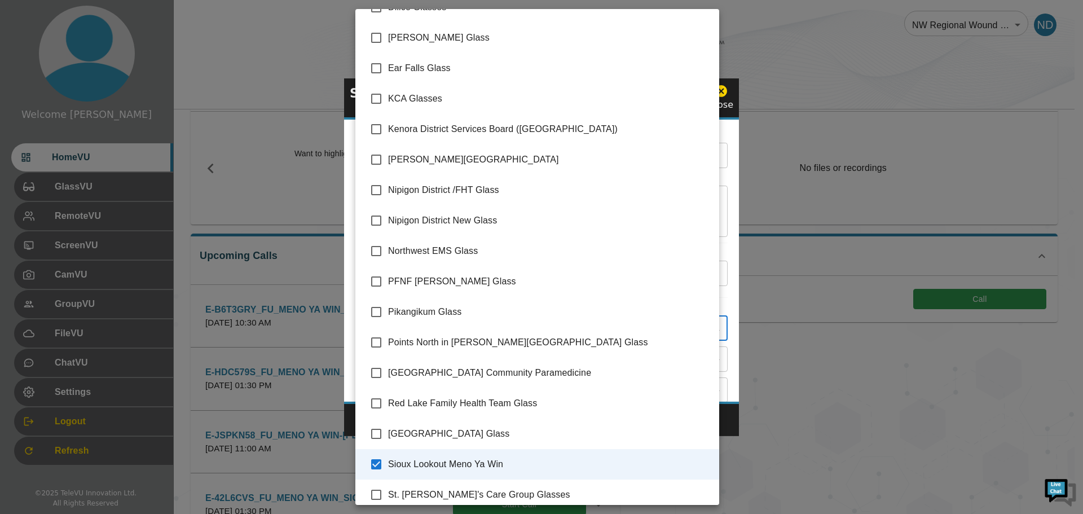
click at [727, 421] on div at bounding box center [541, 257] width 1083 height 514
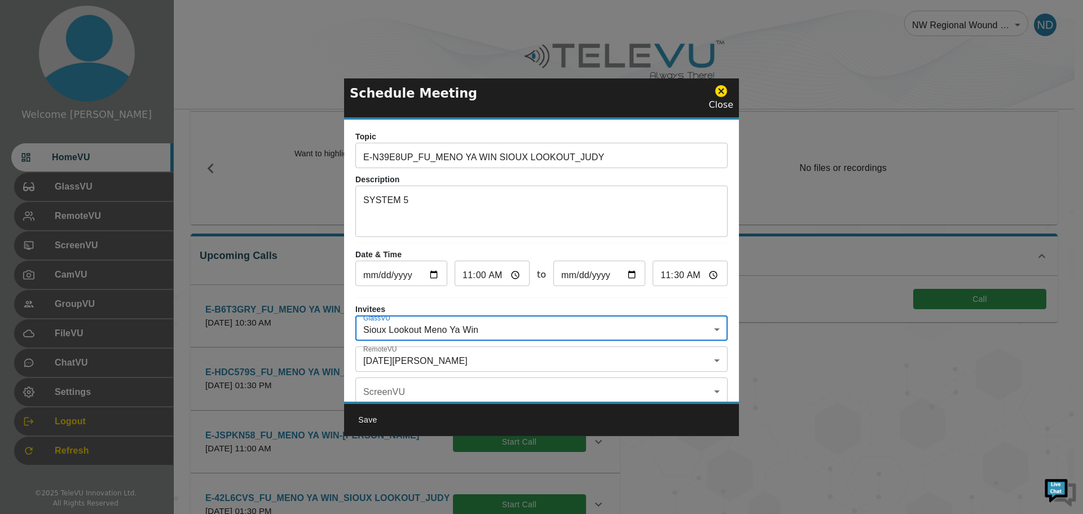
click at [707, 358] on body "Welcome Noel HomeVU GlassVU RemoteVU ScreenVU CamVU GroupVU FileVU ChatVU Setti…" at bounding box center [541, 384] width 1083 height 880
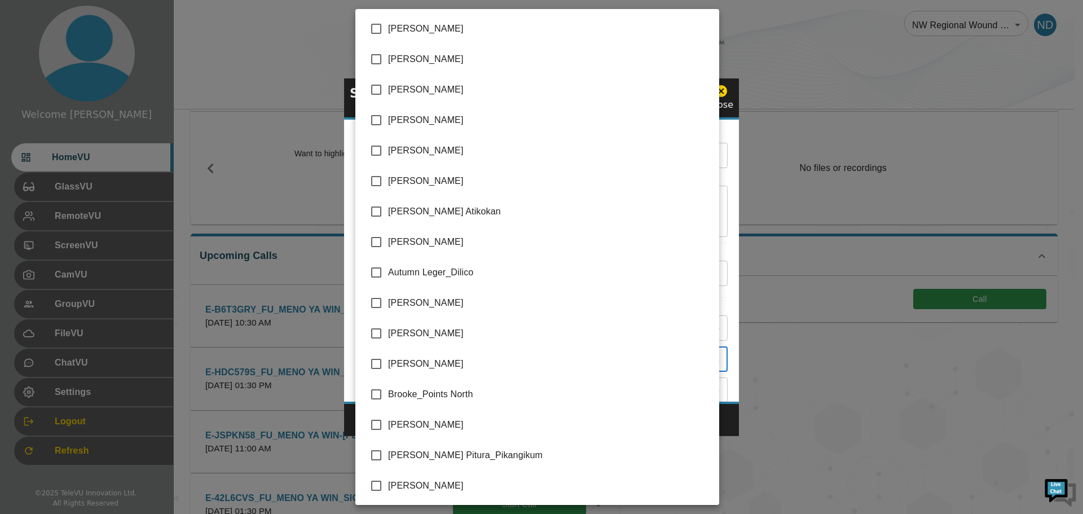
scroll to position [2178, 0]
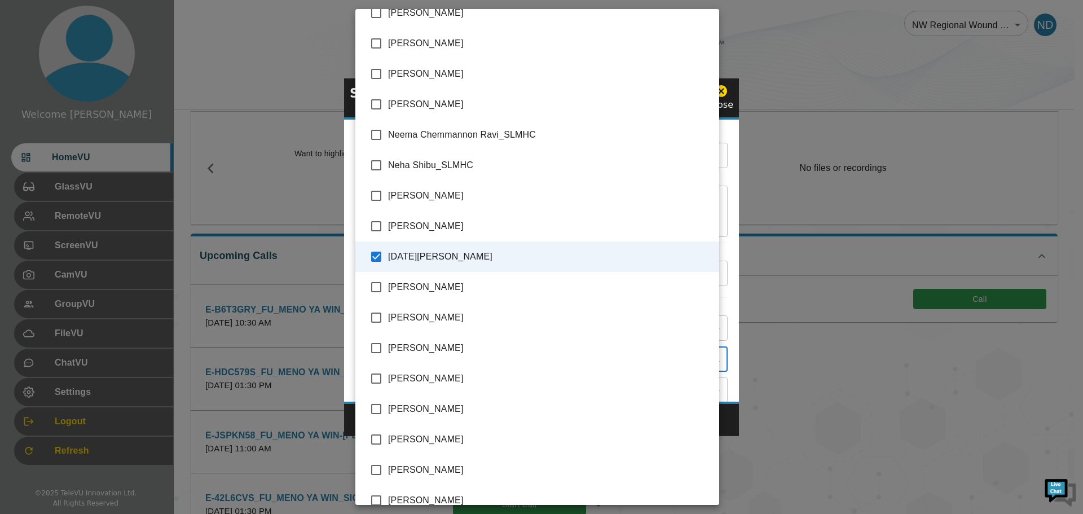
click at [373, 381] on input "checkbox" at bounding box center [376, 379] width 24 height 24
checkbox input "true"
type input "Noel Dumas_SJCG,Raechel Alexander_SJCG"
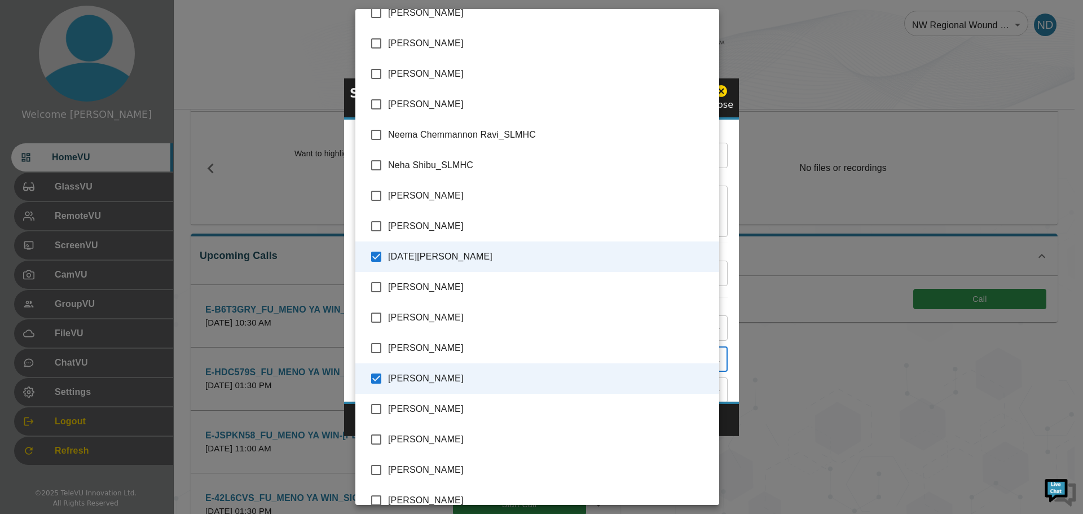
click at [380, 223] on input "checkbox" at bounding box center [376, 226] width 24 height 24
checkbox input "true"
type input "Noel Dumas_SJCG,Raechel Alexander_SJCG,Nissy Simon_SMHC"
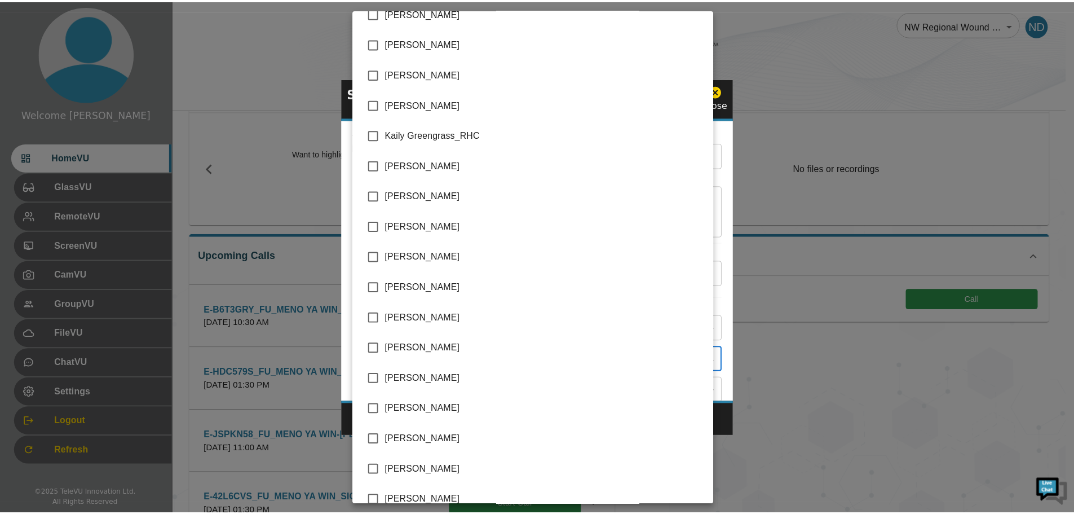
scroll to position [1388, 0]
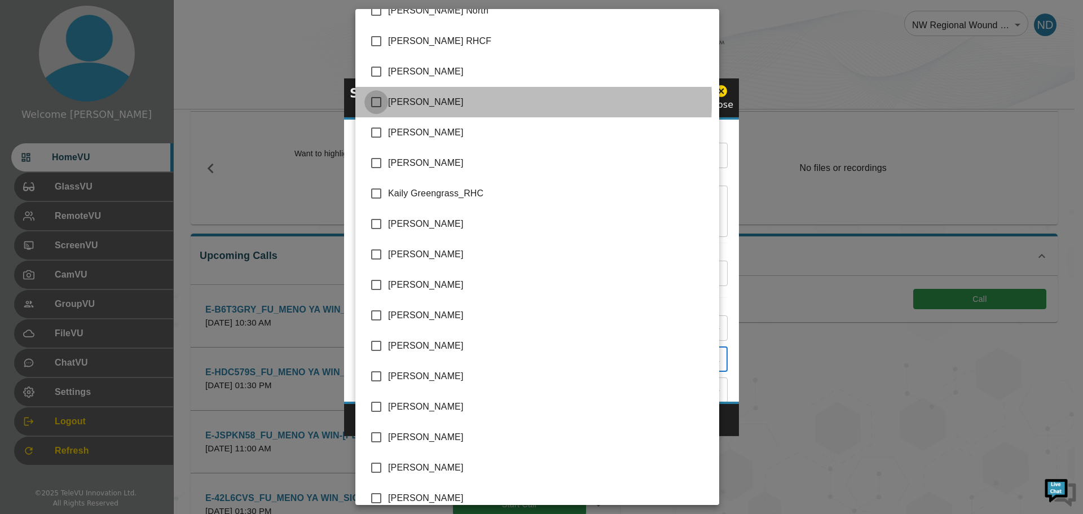
click at [376, 100] on input "checkbox" at bounding box center [376, 102] width 24 height 24
checkbox input "true"
type input "Noel Dumas_SJCG,Raechel Alexander_SJCG,Nissy Simon_SMHC,Judy Vondrasek_SJCG"
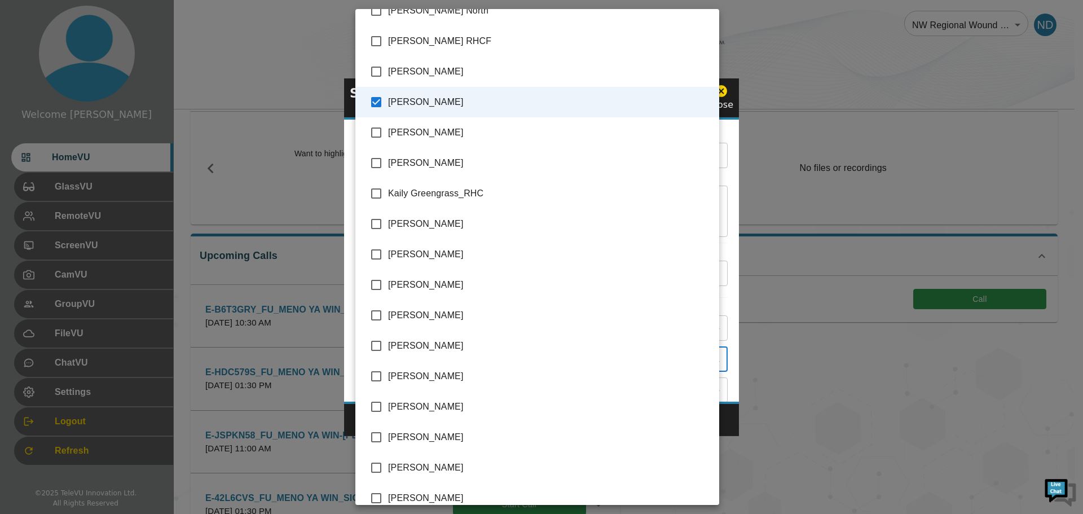
click at [728, 417] on div at bounding box center [541, 257] width 1083 height 514
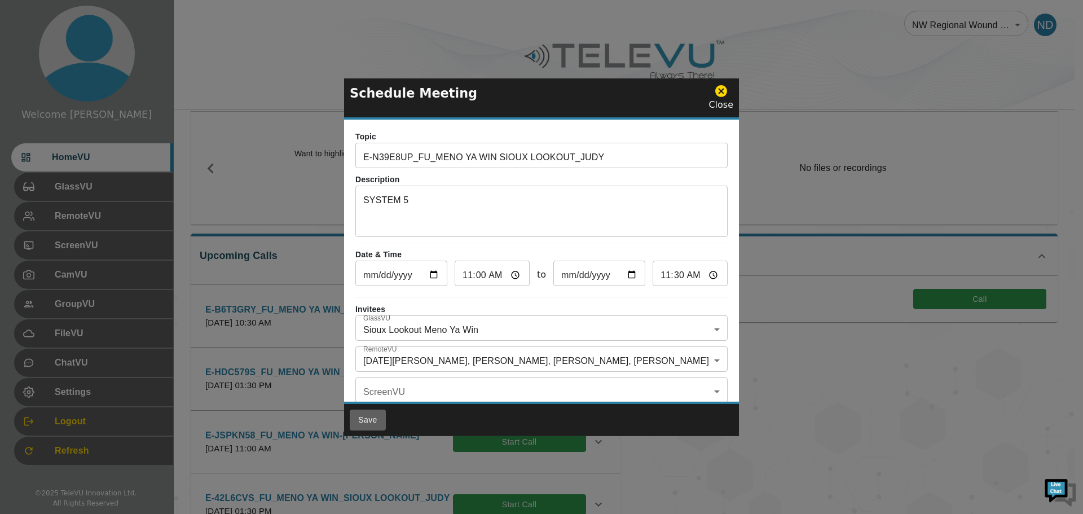
click at [369, 419] on button "Save" at bounding box center [368, 419] width 36 height 21
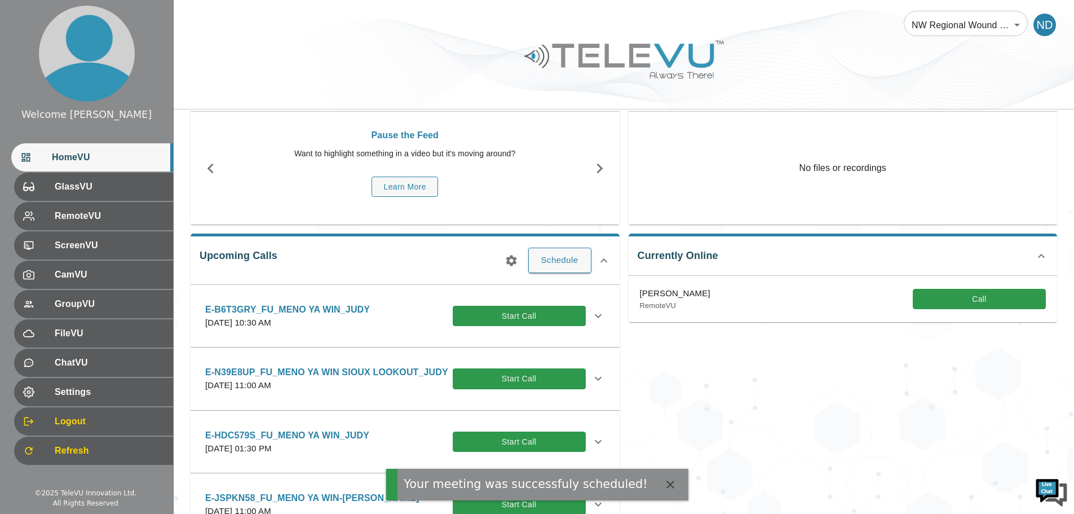
click at [593, 385] on icon at bounding box center [599, 379] width 14 height 14
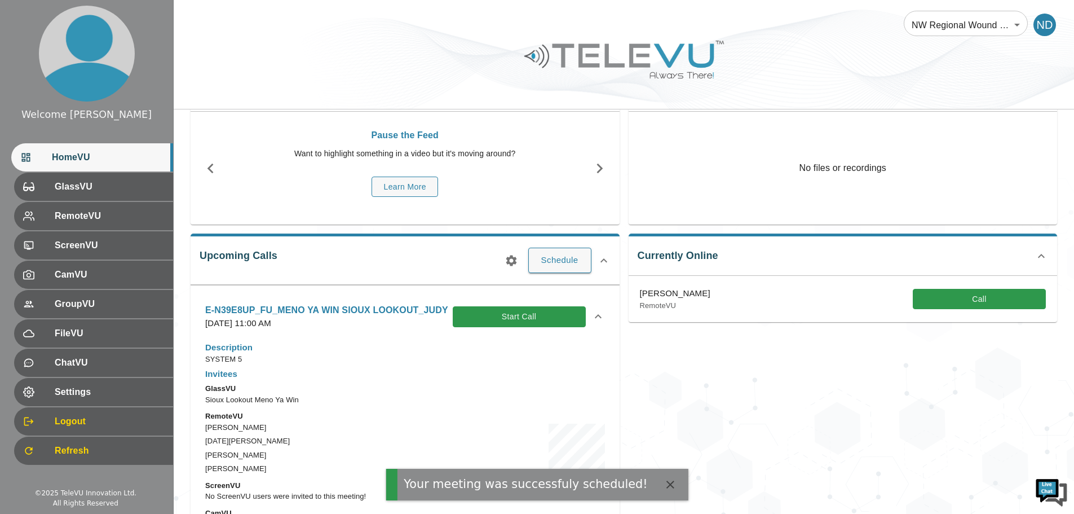
scroll to position [169, 0]
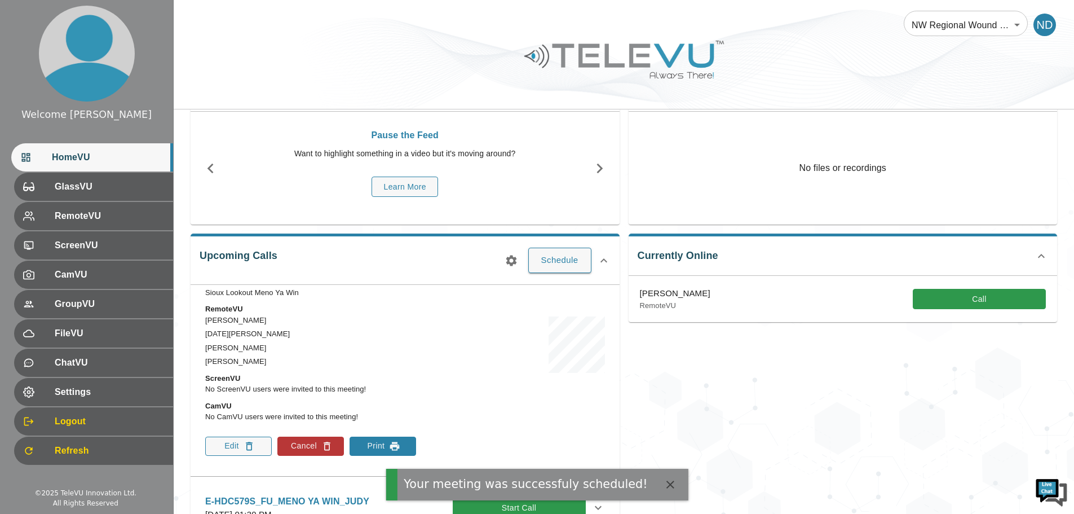
click at [368, 456] on button "Print" at bounding box center [383, 446] width 67 height 19
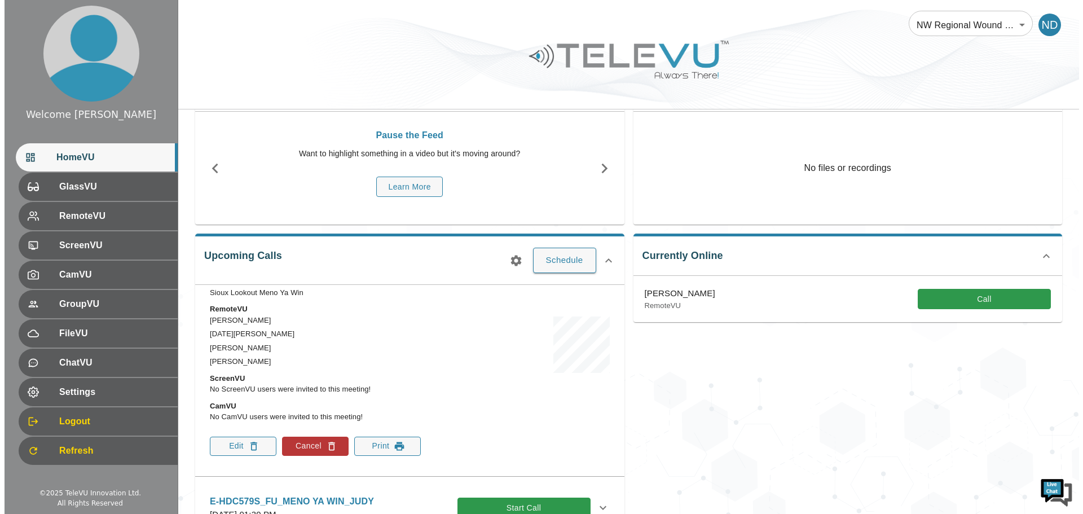
scroll to position [0, 0]
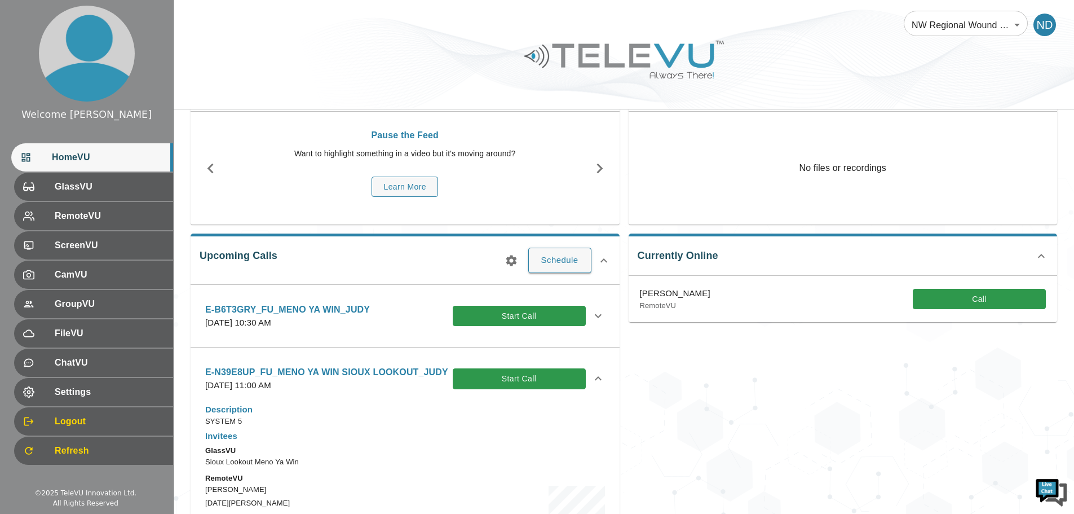
click at [595, 380] on icon at bounding box center [598, 378] width 7 height 4
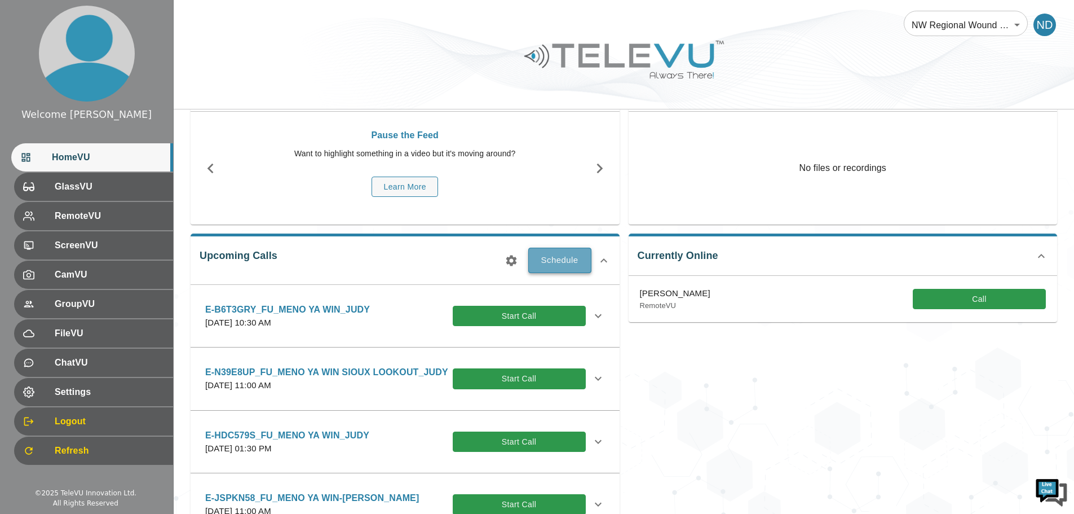
click at [556, 252] on button "Schedule" at bounding box center [559, 260] width 63 height 25
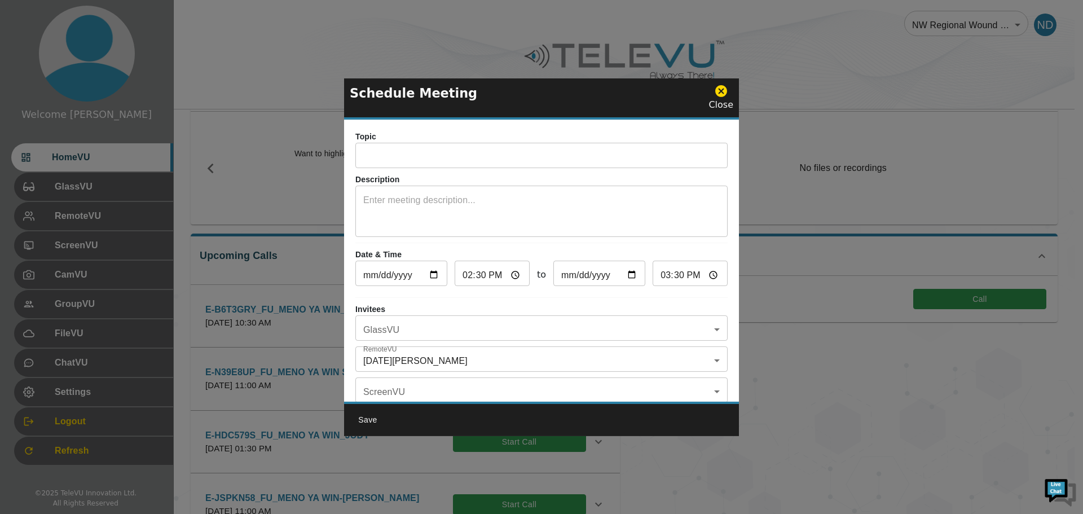
click at [365, 157] on input "text" at bounding box center [541, 157] width 372 height 23
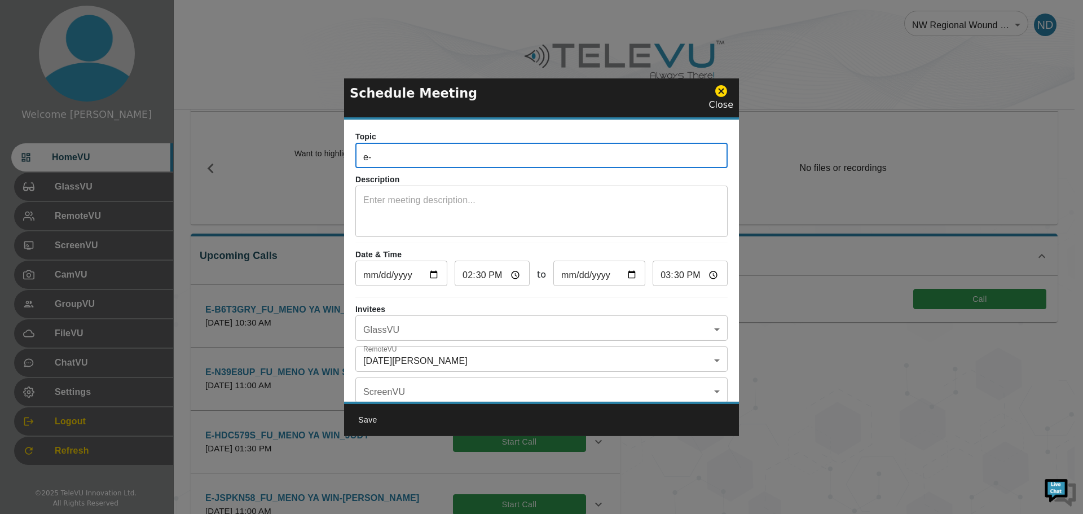
type input "e"
type input "E-KAXLWLN"
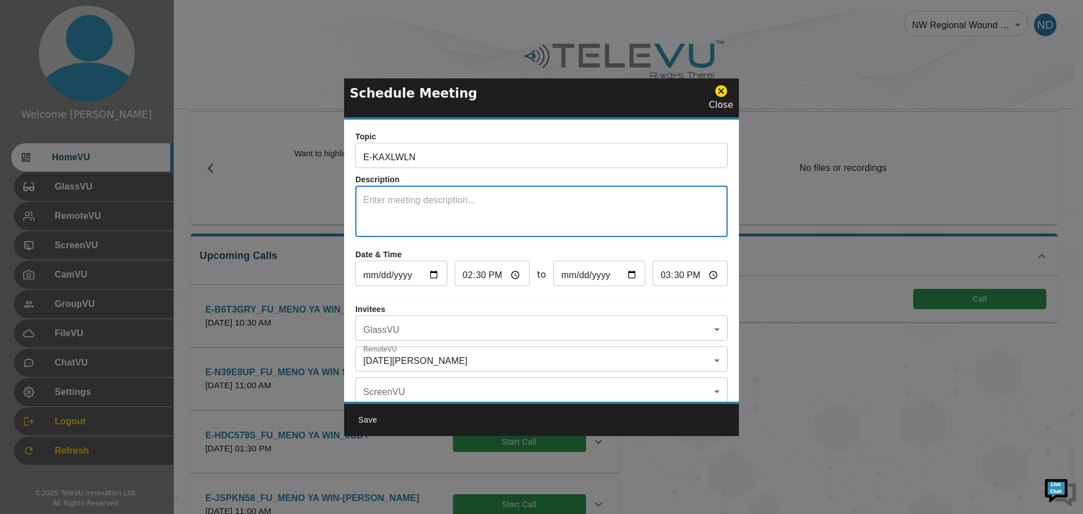
click at [380, 195] on textarea at bounding box center [541, 212] width 356 height 39
type textarea "SYSTEM 6"
click at [435, 273] on input "[DATE]" at bounding box center [401, 274] width 92 height 23
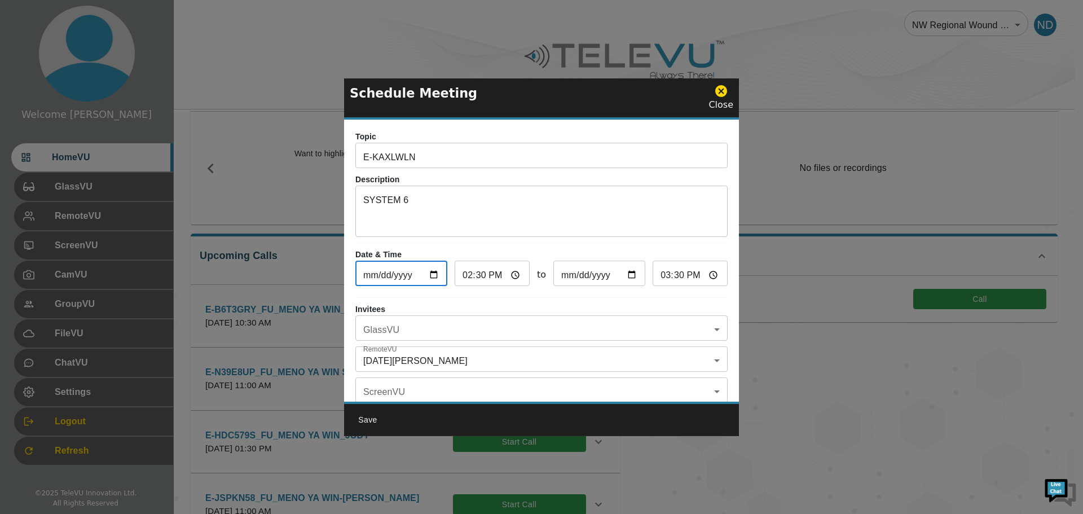
type input "[DATE]"
type input "2025-09-19"
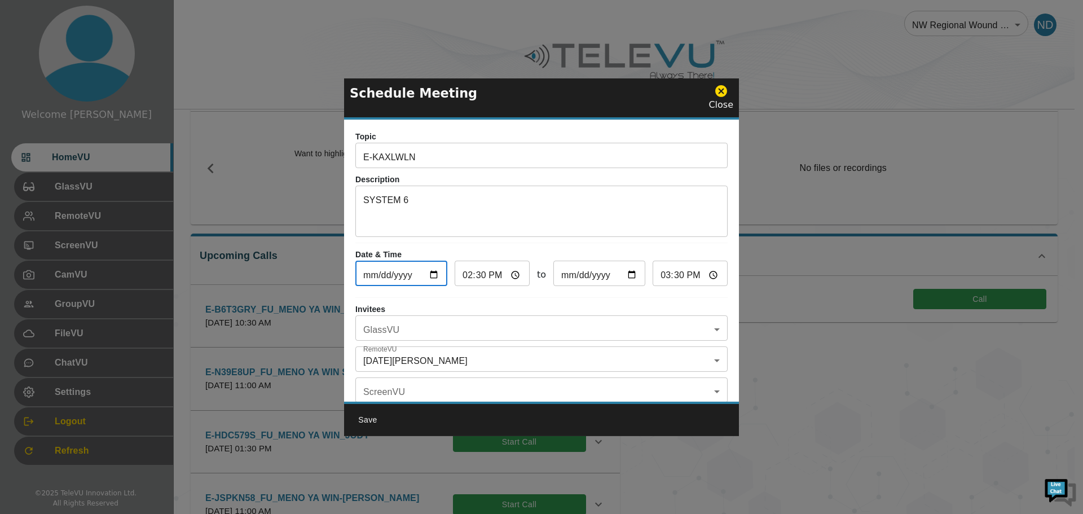
click at [466, 279] on input "14:30" at bounding box center [492, 274] width 75 height 23
type input "13:30"
type input "14:30"
type input "23:30"
type input "00:30"
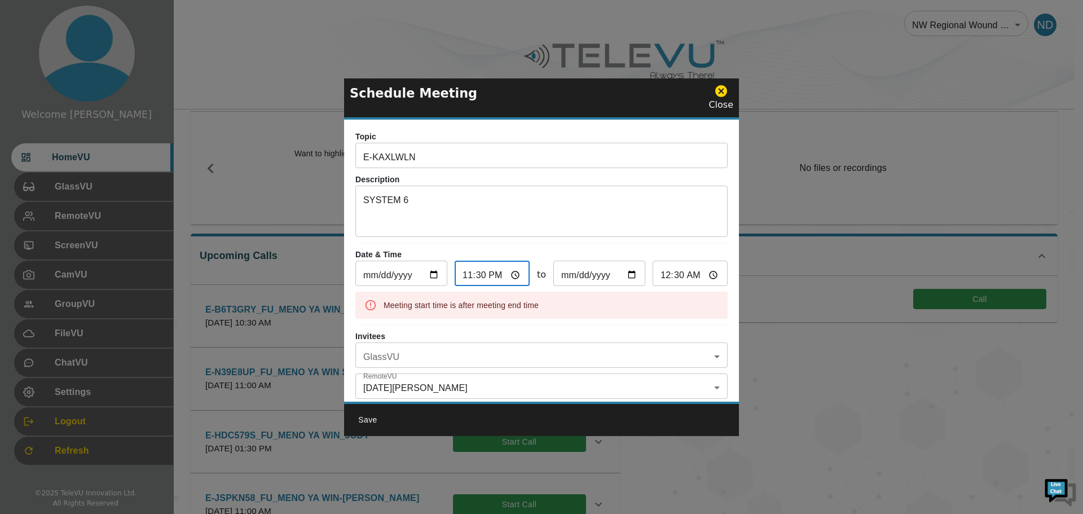
type input "23:00"
type input "00:00"
type input "11:00"
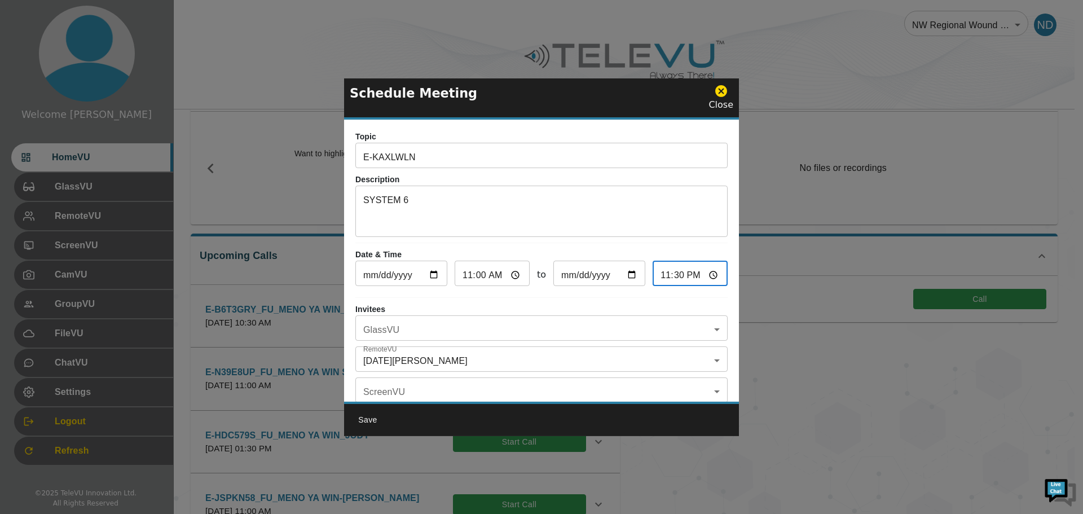
type input "11:30"
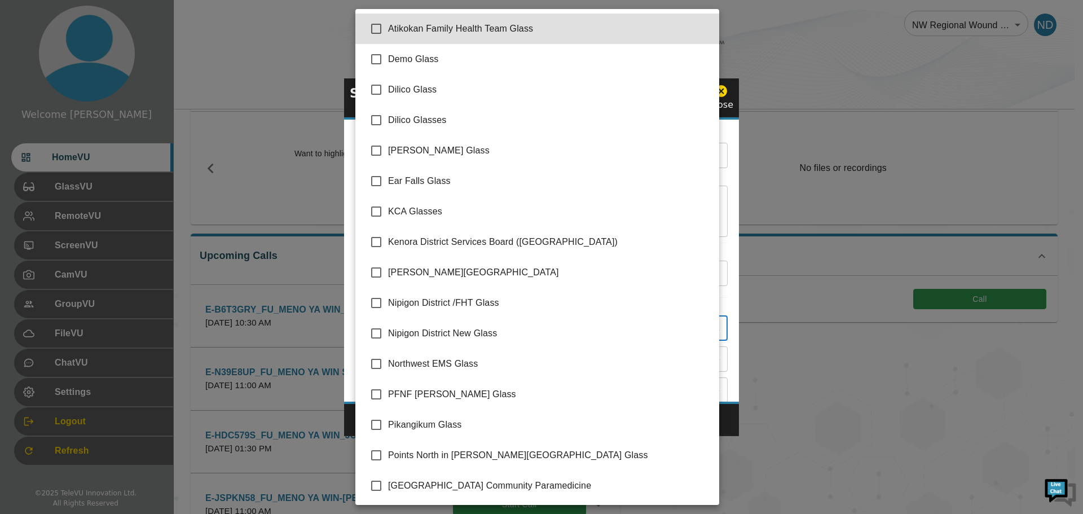
click at [709, 327] on body "Welcome Noel HomeVU GlassVU RemoteVU ScreenVU CamVU GroupVU FileVU ChatVU Setti…" at bounding box center [541, 384] width 1083 height 880
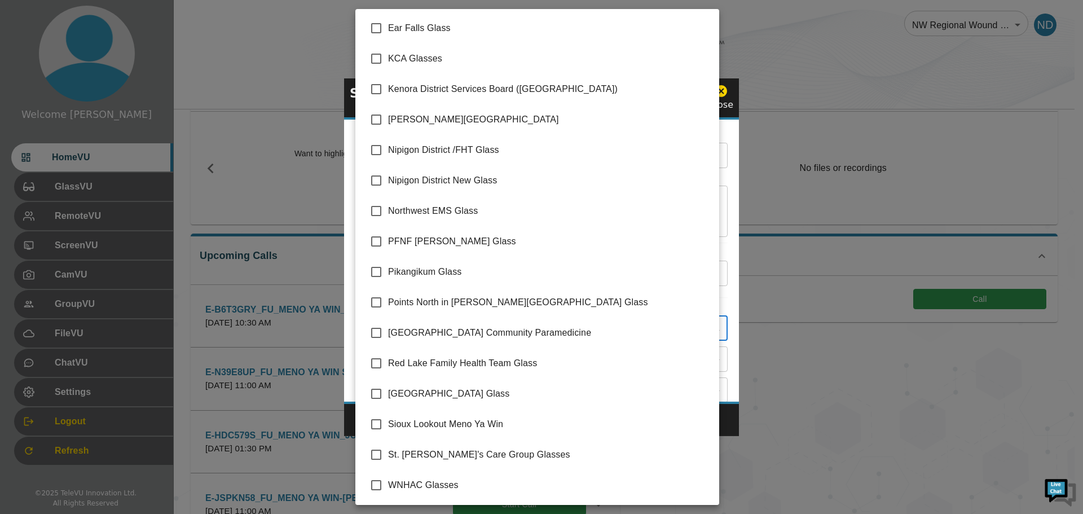
click at [376, 422] on input "checkbox" at bounding box center [376, 424] width 24 height 24
checkbox input "true"
type input "Sioux Lookout Meno Ya Win"
click at [729, 421] on div at bounding box center [541, 257] width 1083 height 514
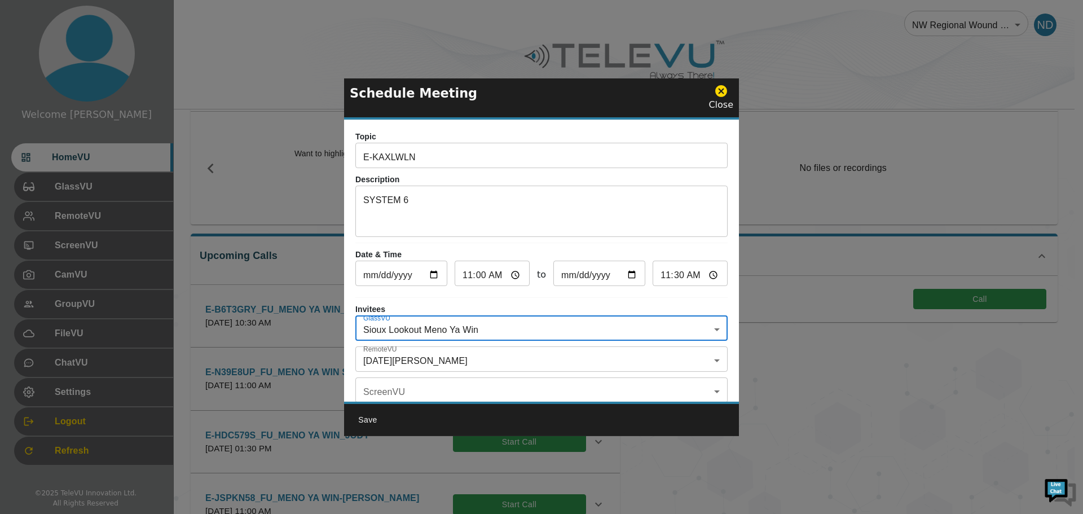
click at [703, 360] on body "Welcome Noel HomeVU GlassVU RemoteVU ScreenVU CamVU GroupVU FileVU ChatVU Setti…" at bounding box center [541, 384] width 1083 height 880
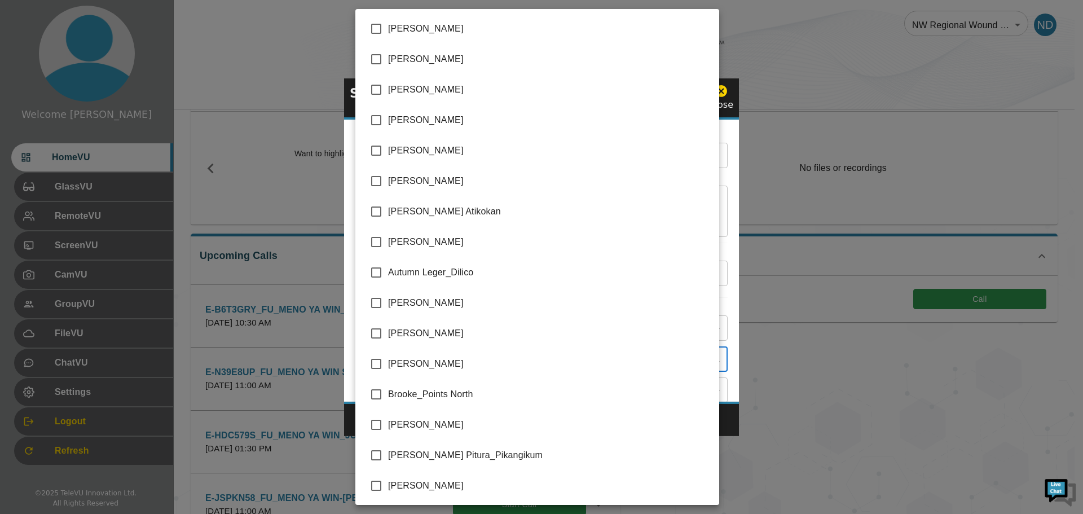
scroll to position [2178, 0]
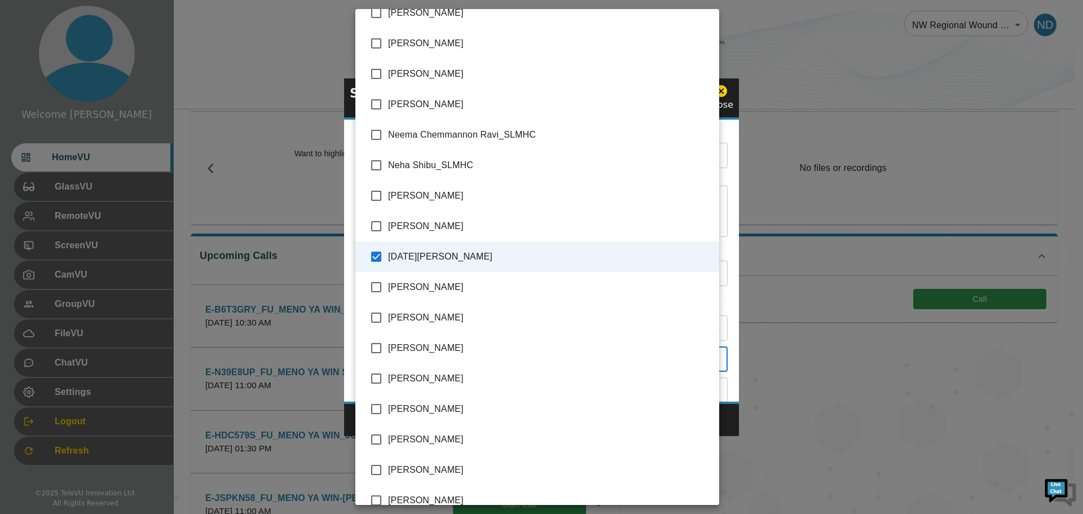
click at [377, 376] on input "checkbox" at bounding box center [376, 379] width 24 height 24
checkbox input "true"
type input "Noel Dumas_SJCG,Raechel Alexander_SJCG"
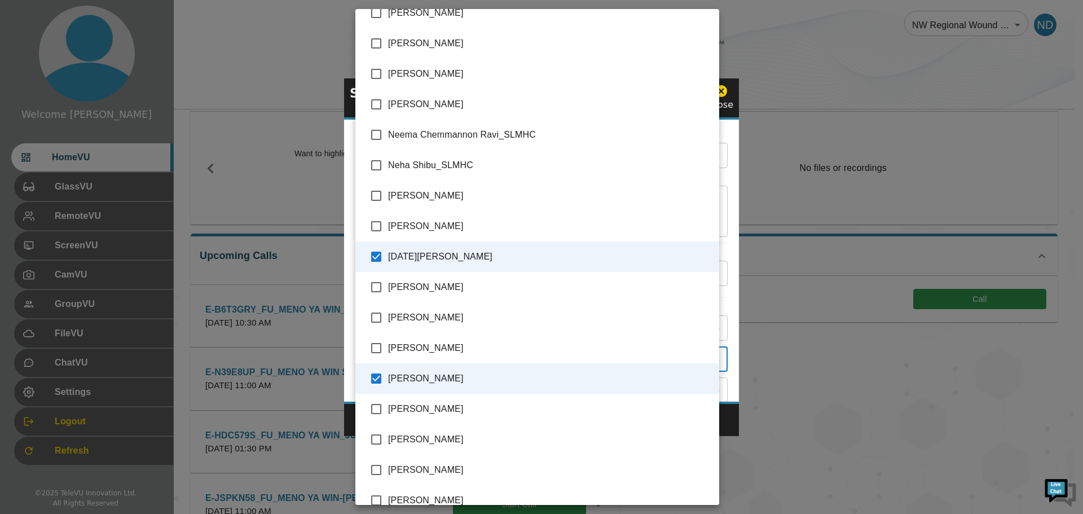
click at [377, 227] on input "checkbox" at bounding box center [376, 226] width 24 height 24
checkbox input "true"
type input "Noel Dumas_SJCG,Raechel Alexander_SJCG,Nissy Simon_SMHC"
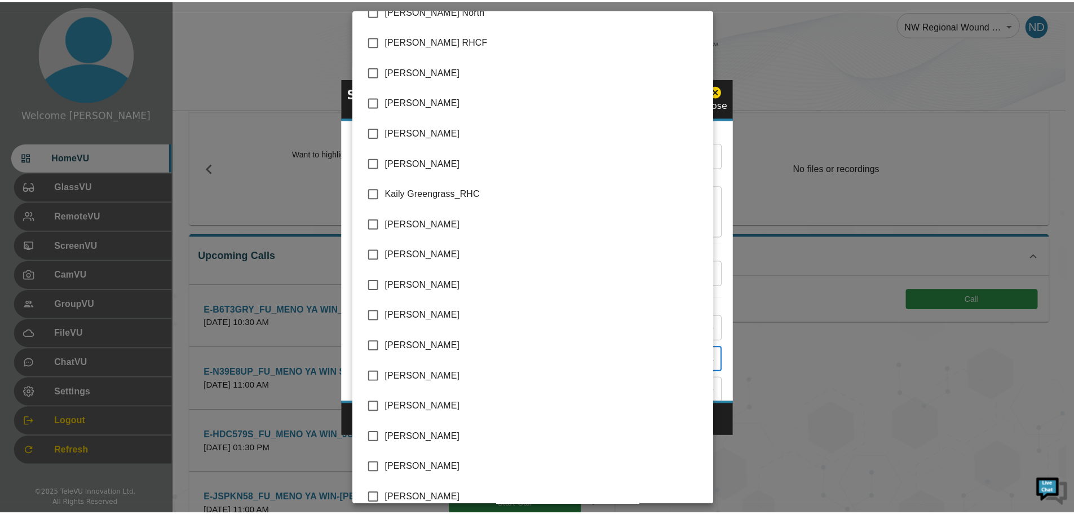
scroll to position [1219, 0]
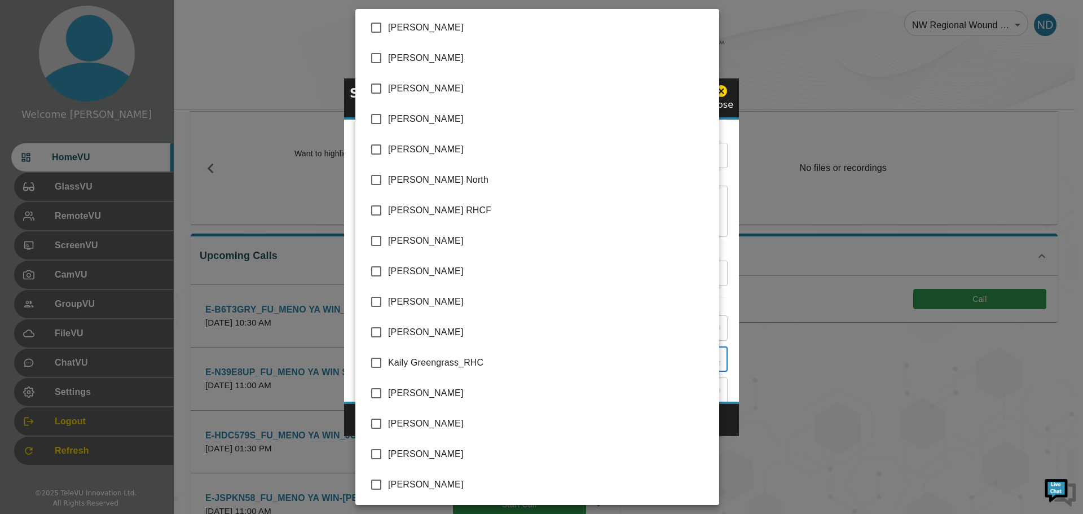
click at [375, 270] on input "checkbox" at bounding box center [376, 271] width 24 height 24
checkbox input "true"
type input "Noel Dumas_SJCG,Raechel Alexander_SJCG,Nissy Simon_SMHC,Judy Vondrasek_SJCG"
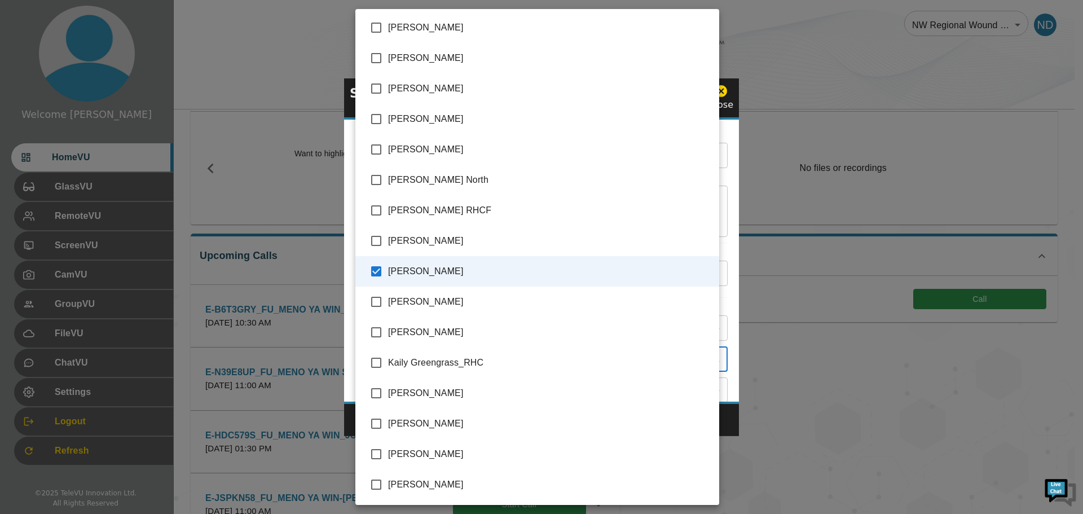
click at [859, 411] on div at bounding box center [541, 257] width 1083 height 514
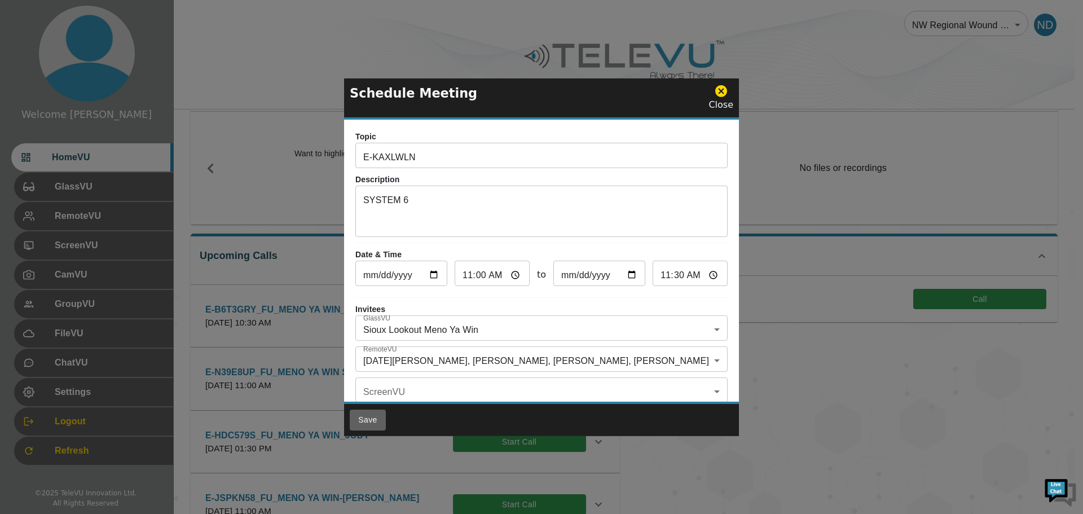
click at [372, 418] on button "Save" at bounding box center [368, 419] width 36 height 21
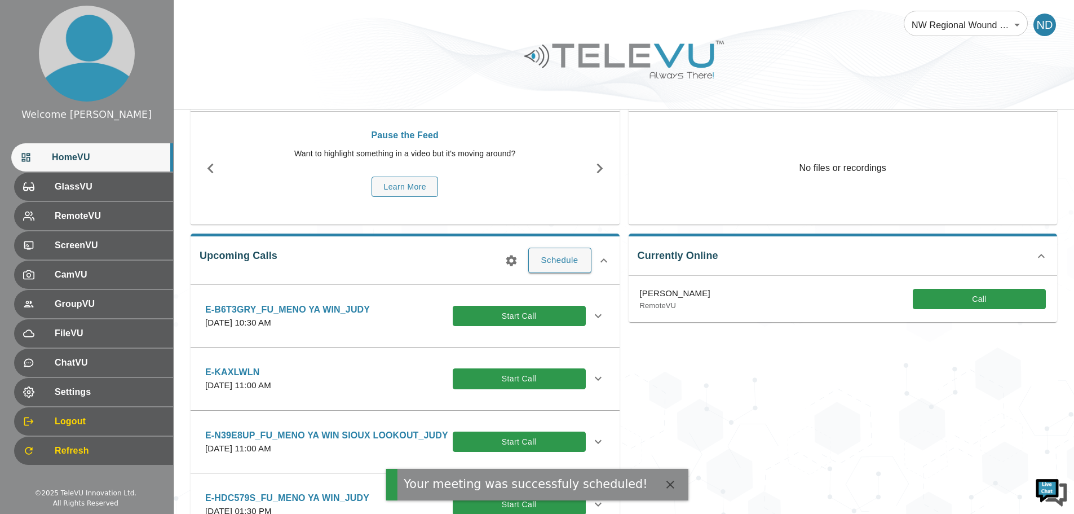
click at [592, 377] on icon at bounding box center [599, 379] width 14 height 14
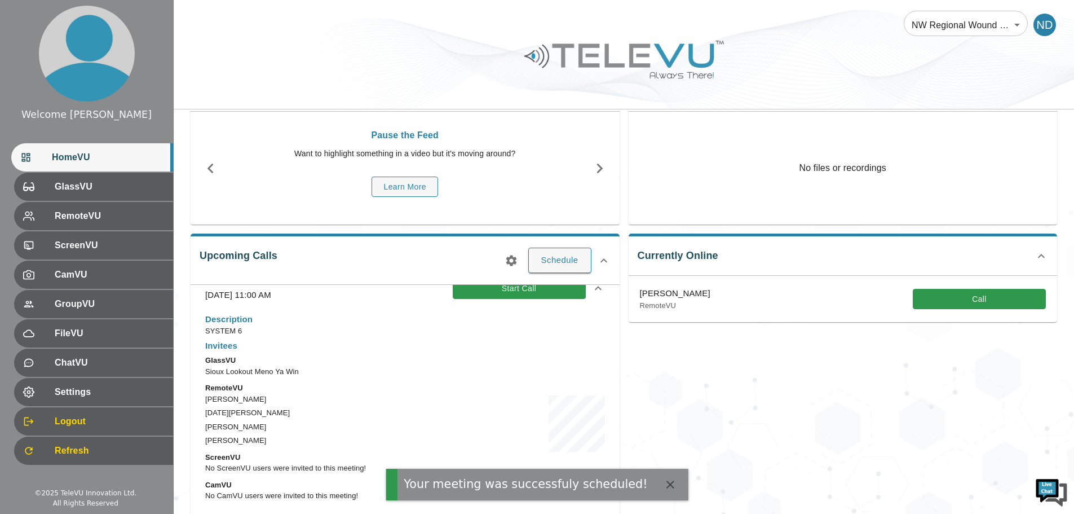
scroll to position [226, 0]
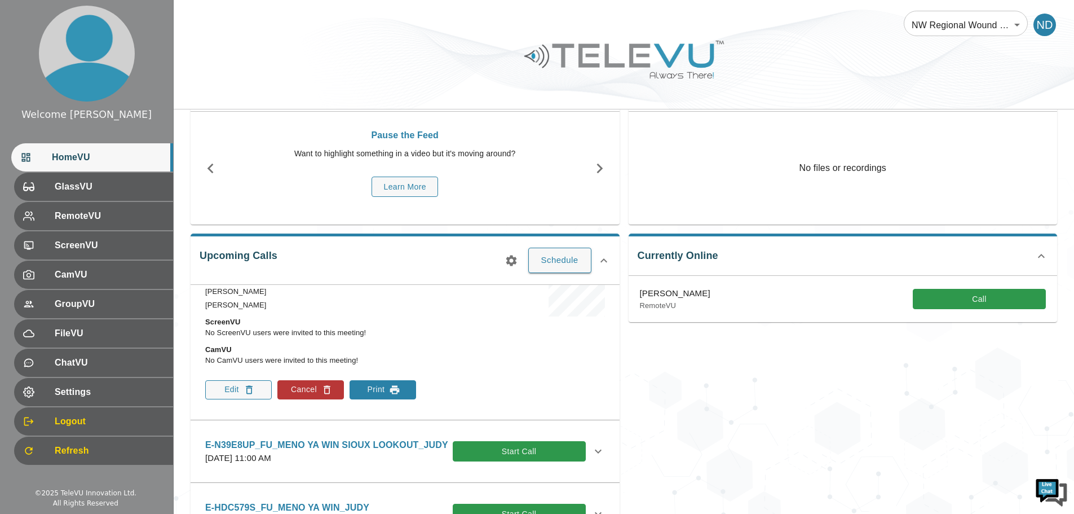
click at [386, 387] on button "Print" at bounding box center [383, 389] width 67 height 19
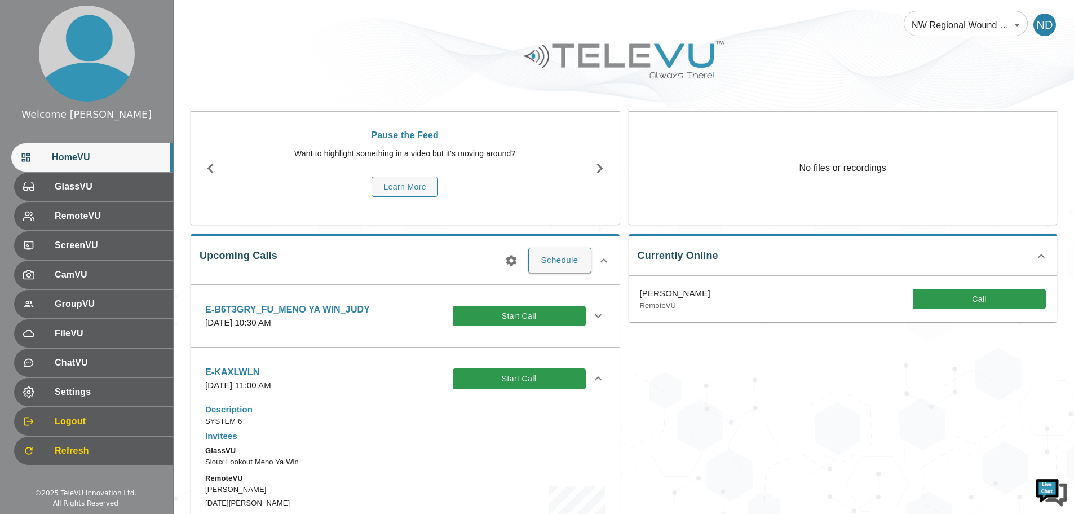
click at [592, 374] on icon at bounding box center [599, 379] width 14 height 14
